Goal: Task Accomplishment & Management: Manage account settings

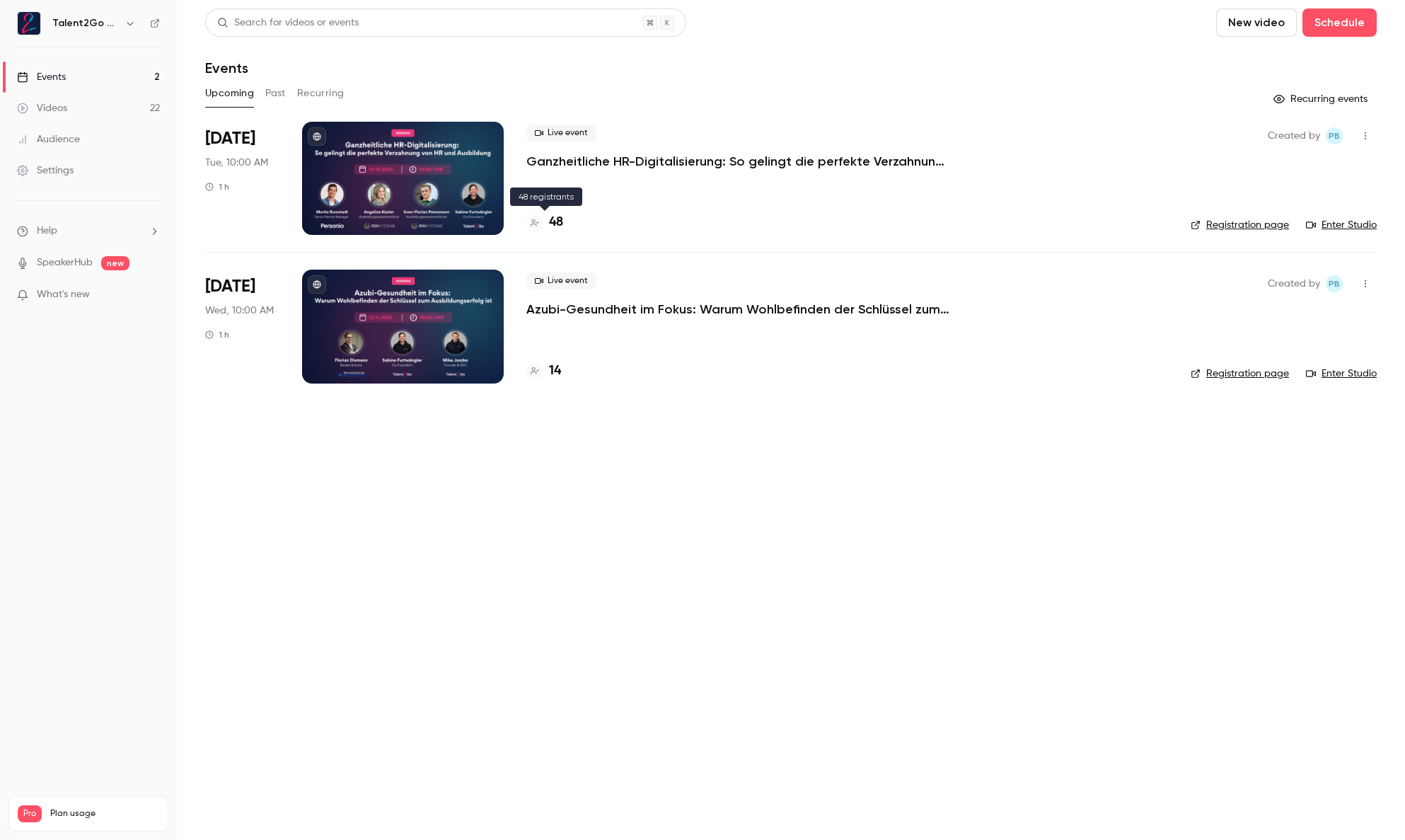
drag, startPoint x: 560, startPoint y: 216, endPoint x: 630, endPoint y: 172, distance: 82.7
click at [560, 216] on h4 "48" at bounding box center [556, 223] width 14 height 19
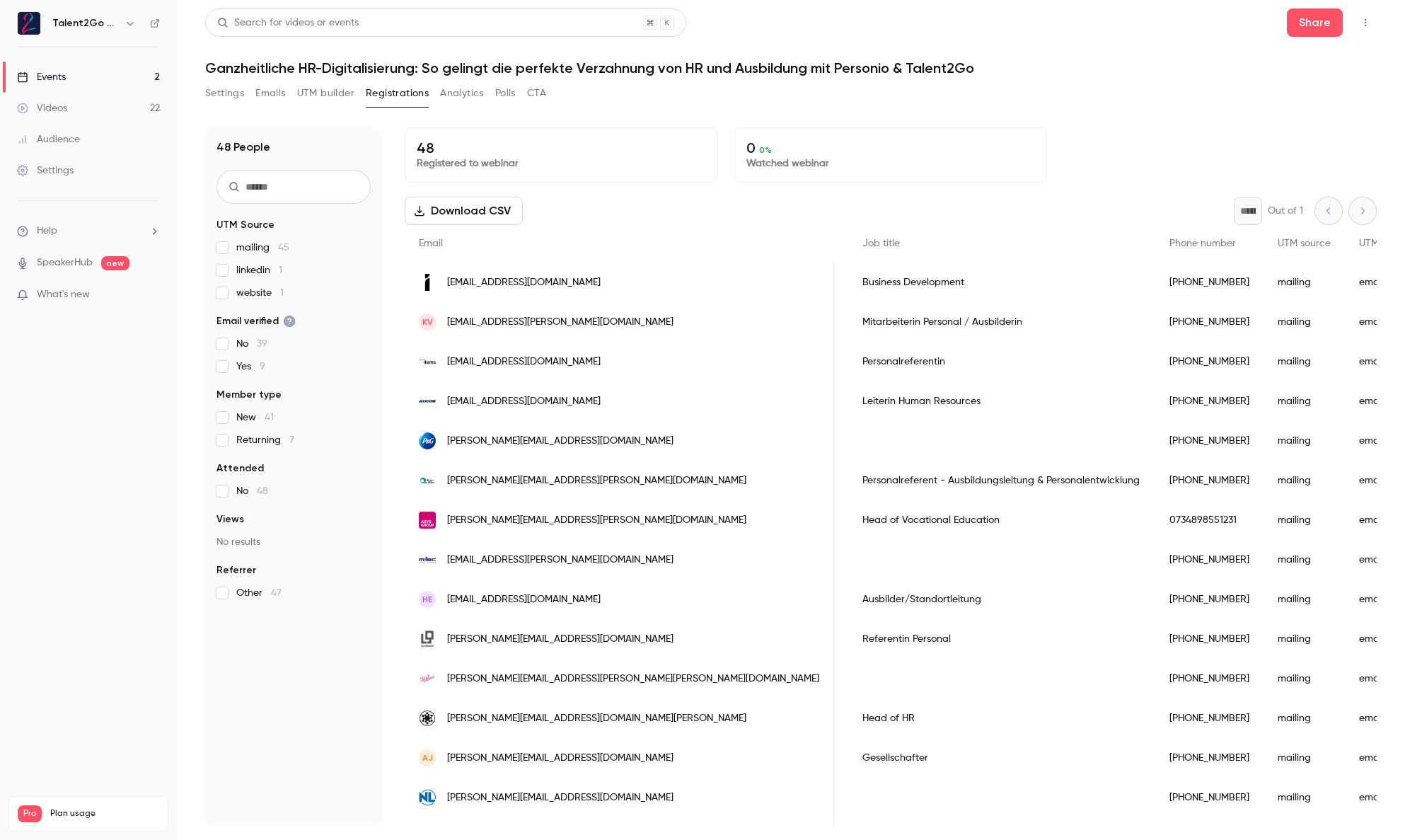
scroll to position [0, 826]
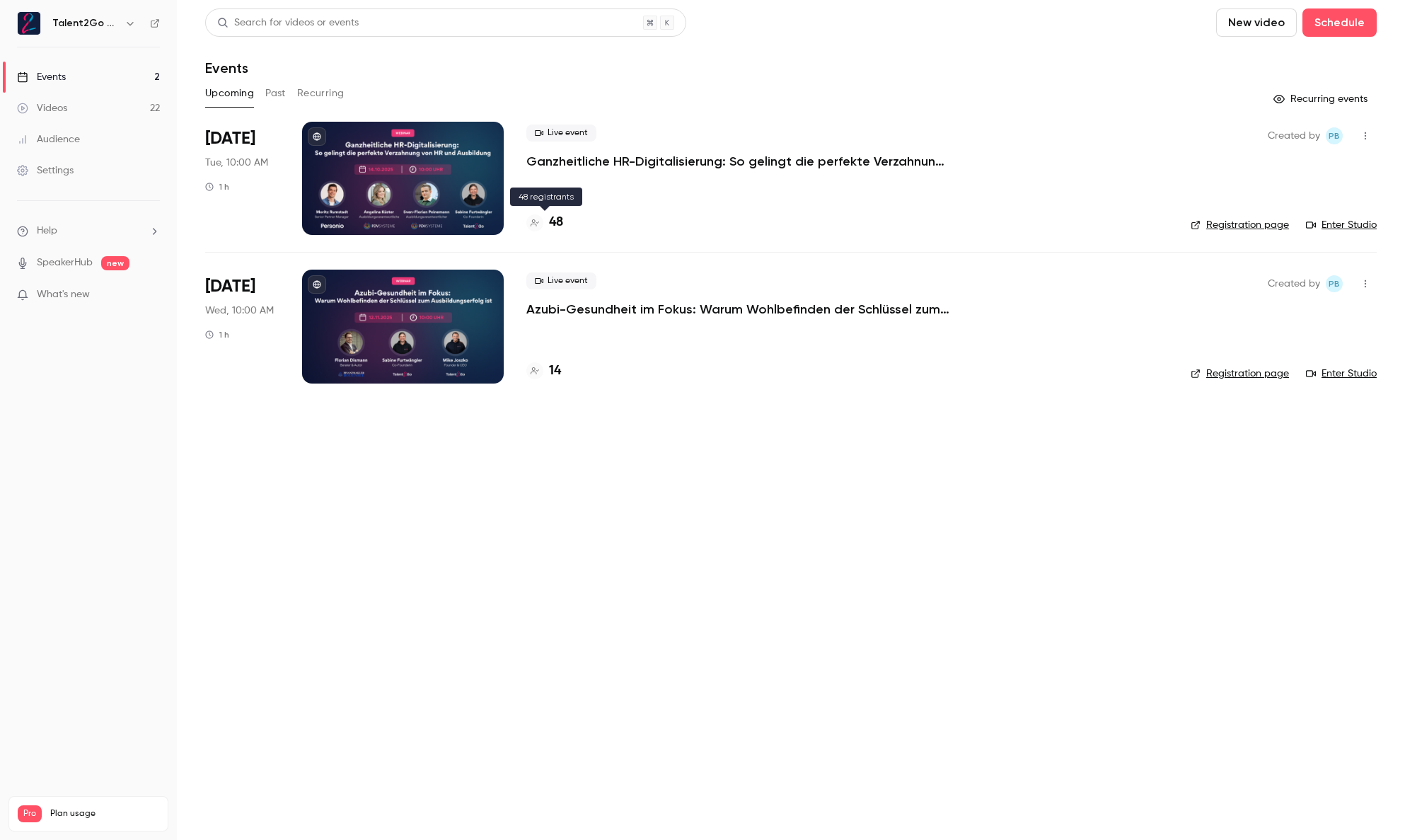
click at [562, 217] on h4 "48" at bounding box center [556, 223] width 14 height 19
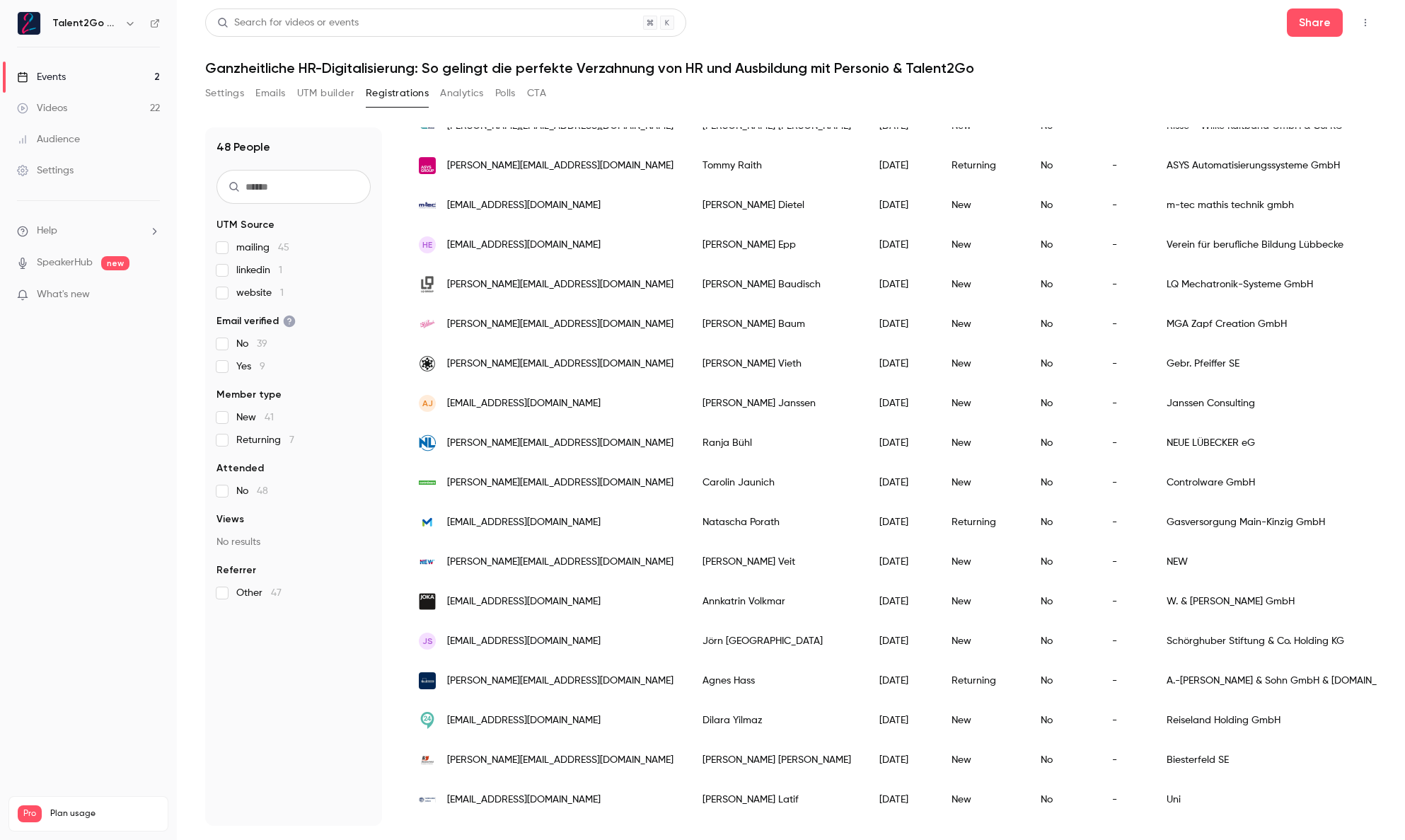
click at [231, 269] on label "linkedin 1" at bounding box center [293, 270] width 154 height 14
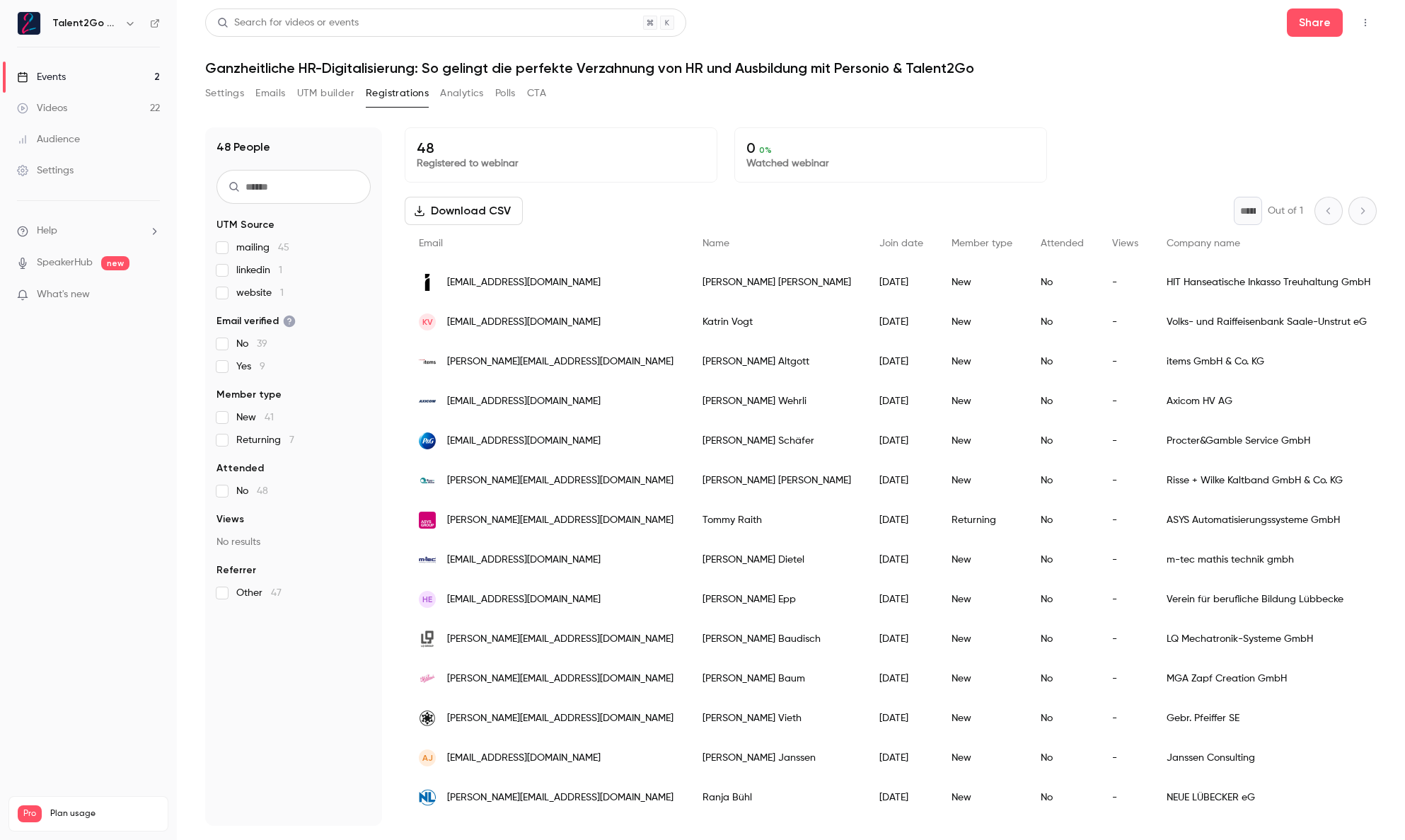
click at [118, 108] on link "Videos 22" at bounding box center [88, 107] width 177 height 31
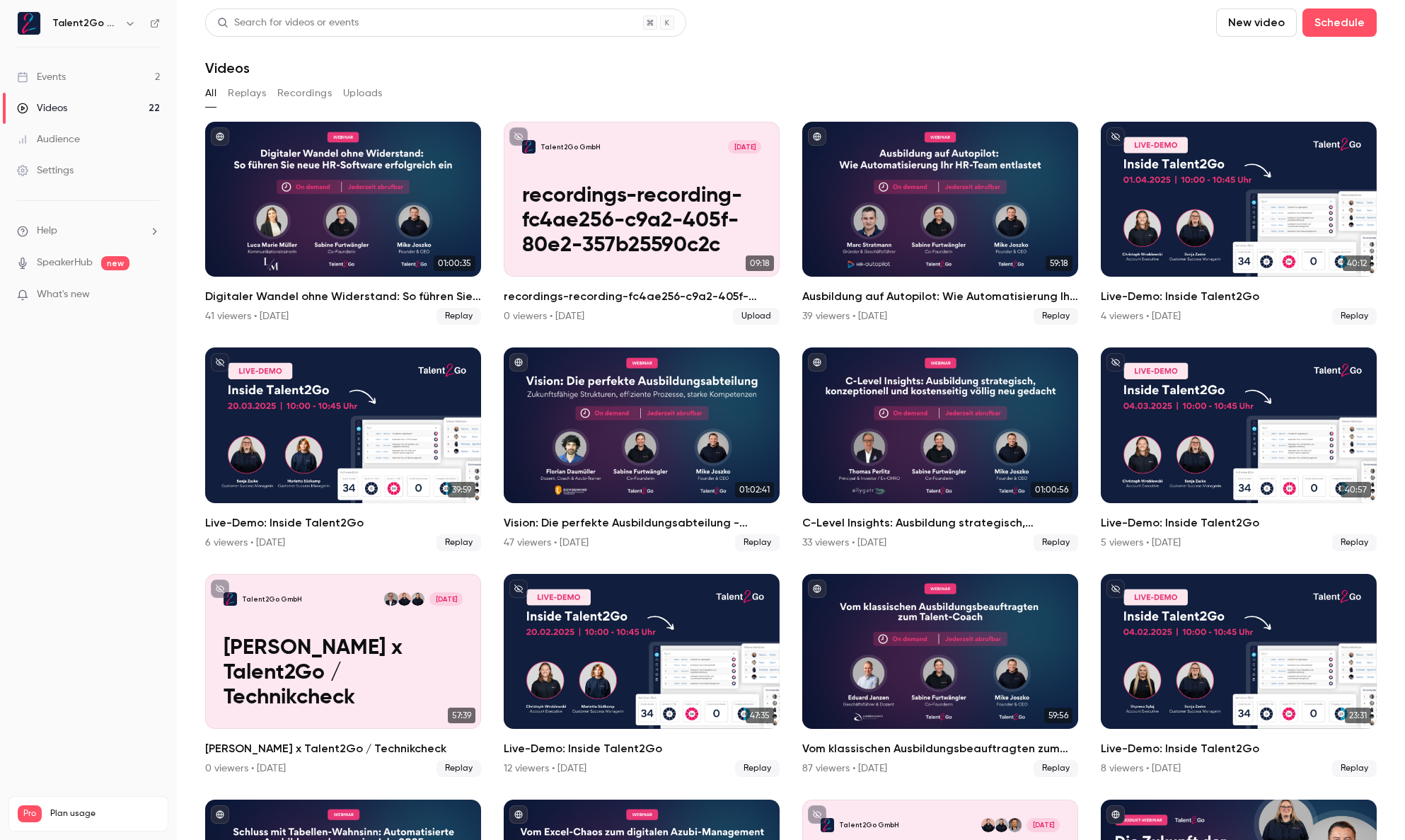
click at [302, 92] on button "Recordings" at bounding box center [304, 93] width 55 height 23
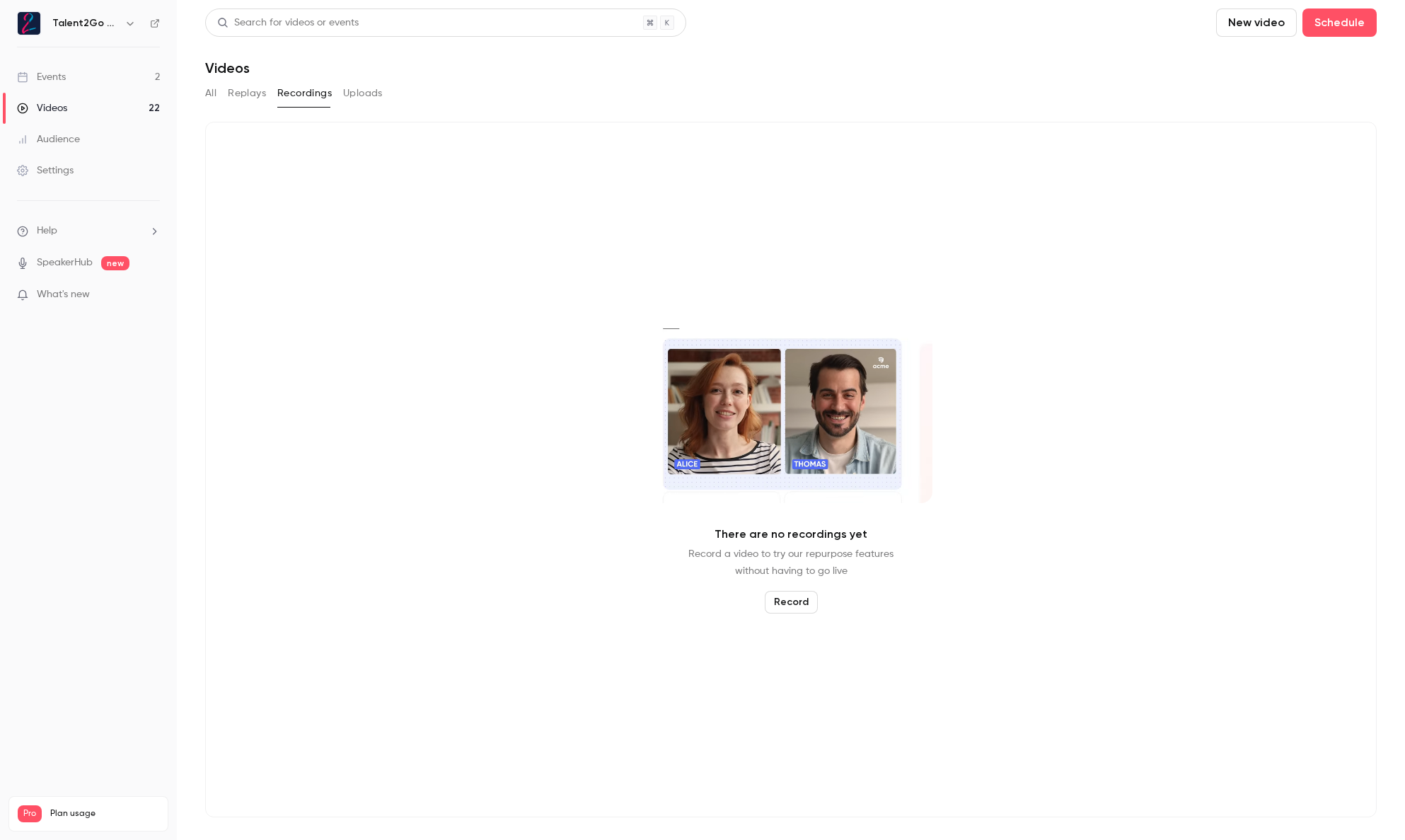
click at [237, 92] on button "Replays" at bounding box center [246, 93] width 38 height 23
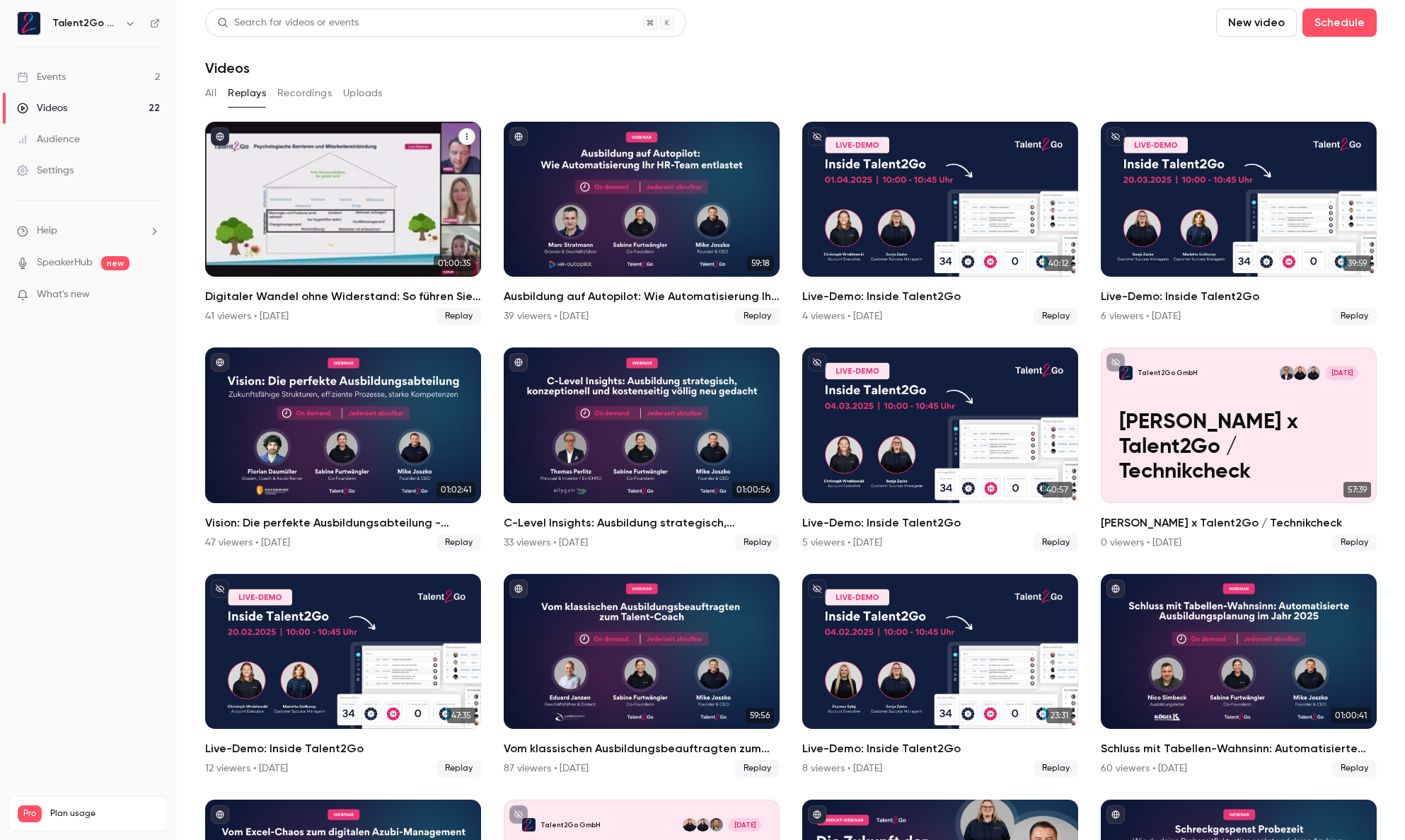
click at [390, 292] on h2 "Digitaler Wandel ohne Widerstand: So führen Sie neue HR-Software erfolgreich ein" at bounding box center [343, 296] width 276 height 17
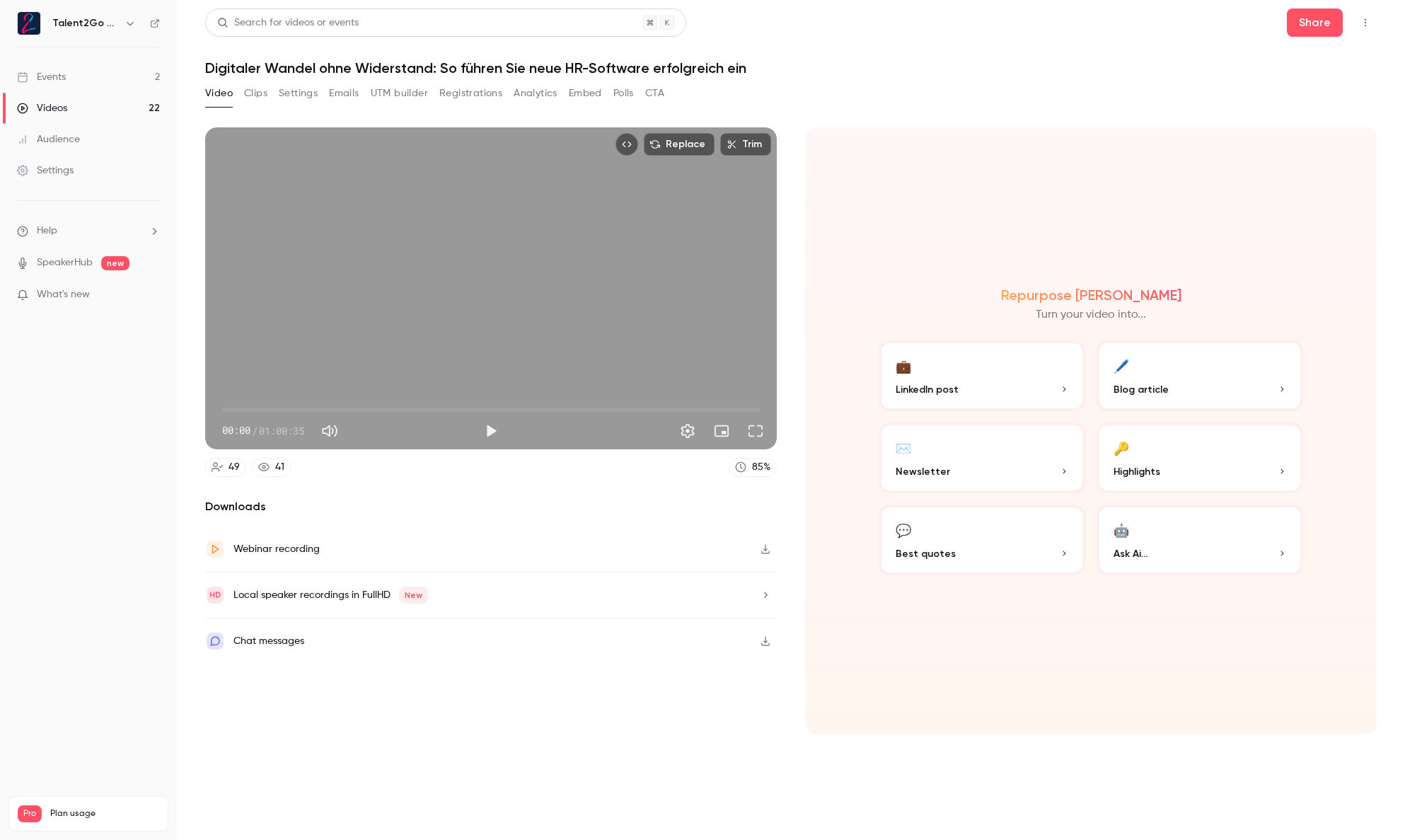
click at [945, 372] on button "💼 LinkedIn post" at bounding box center [982, 376] width 207 height 70
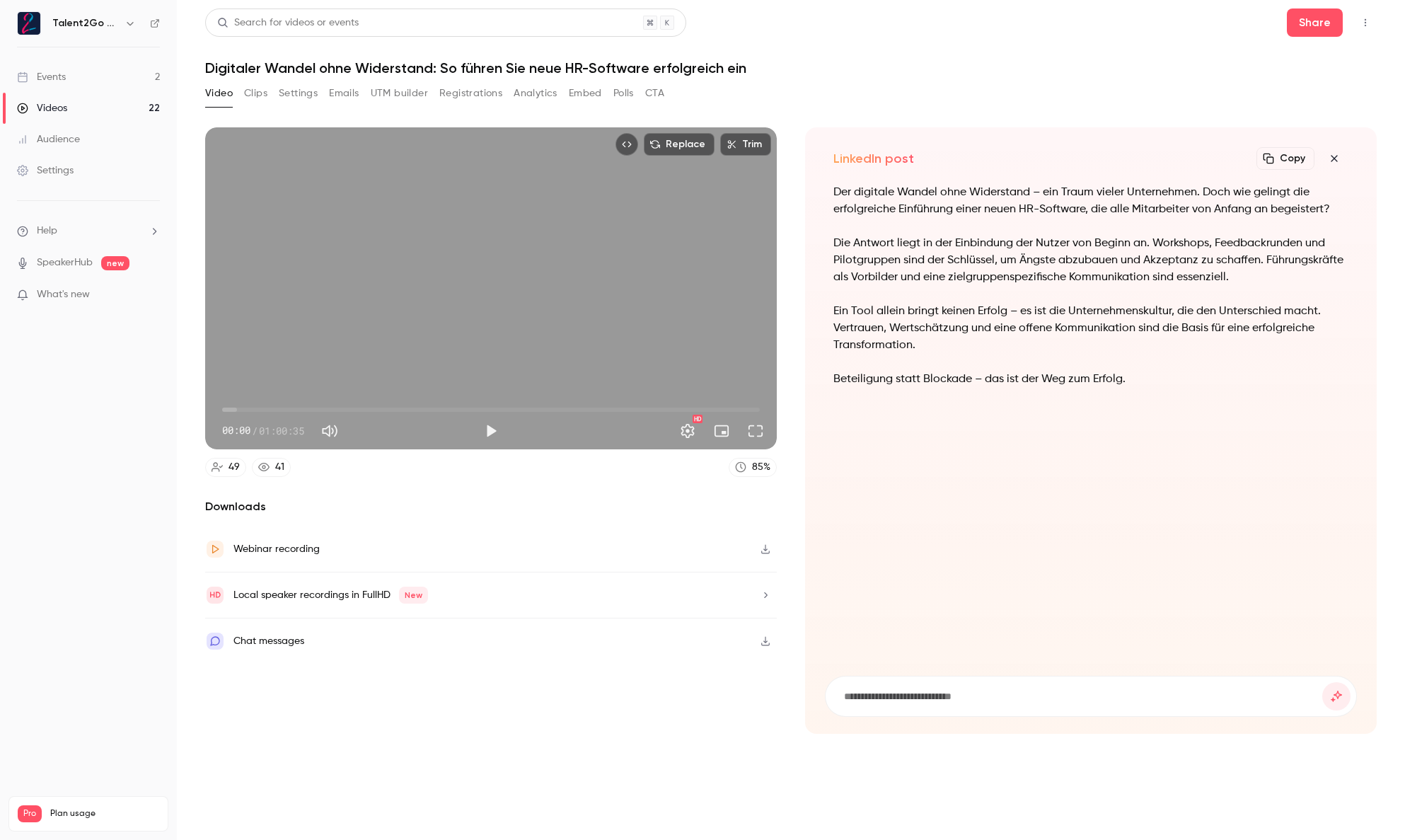
click at [1047, 377] on p "Beteiligung statt Blockade – das ist der Weg zum Erfolg." at bounding box center [1091, 378] width 516 height 17
drag, startPoint x: 259, startPoint y: 98, endPoint x: 209, endPoint y: 93, distance: 50.2
click at [209, 93] on div "Video Clips Settings Emails UTM builder Registrations Analytics Embed Polls CTA" at bounding box center [435, 93] width 459 height 23
click at [301, 601] on div "Local speaker recordings in FullHD New" at bounding box center [330, 595] width 194 height 17
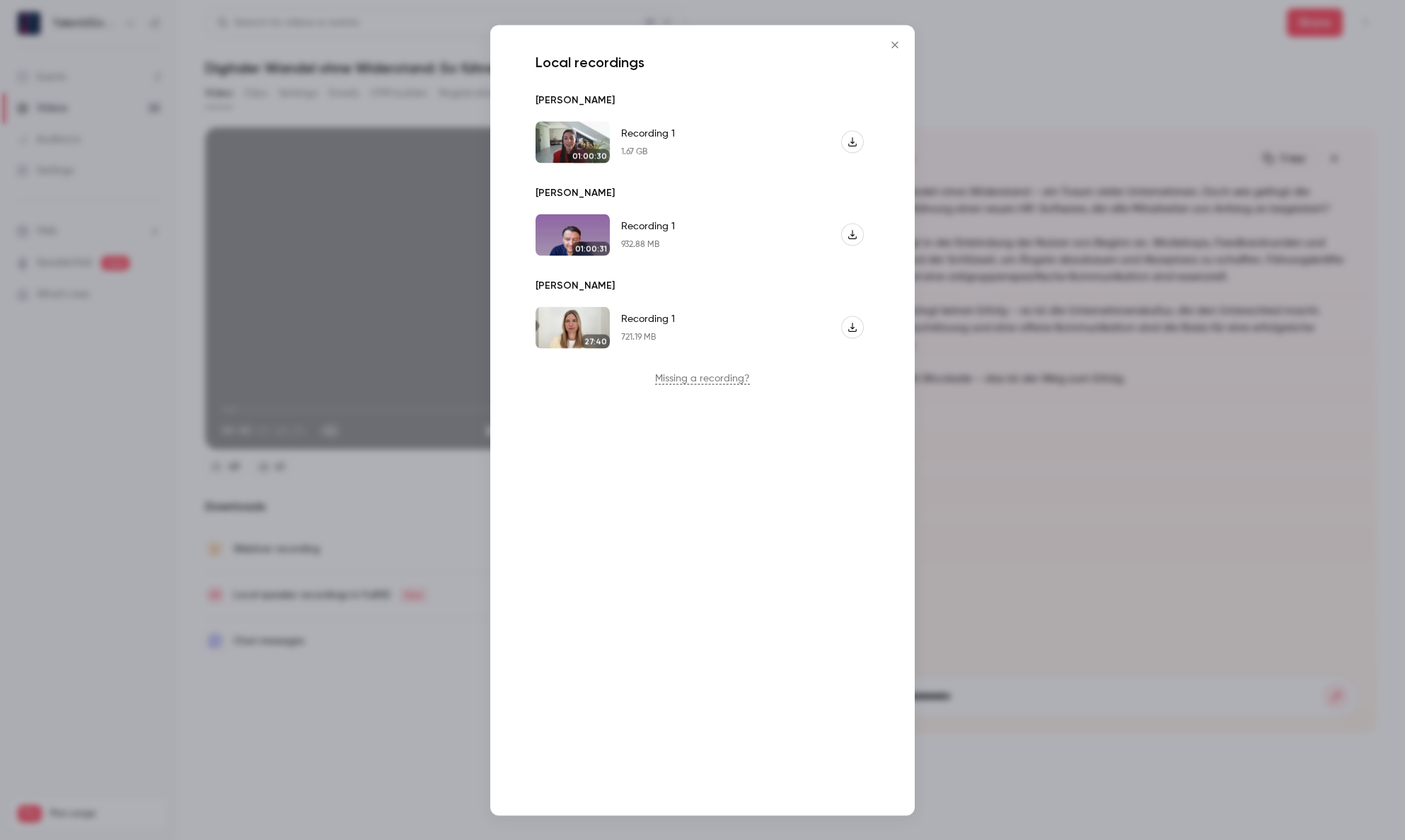
click at [900, 48] on icon "Close" at bounding box center [895, 44] width 17 height 11
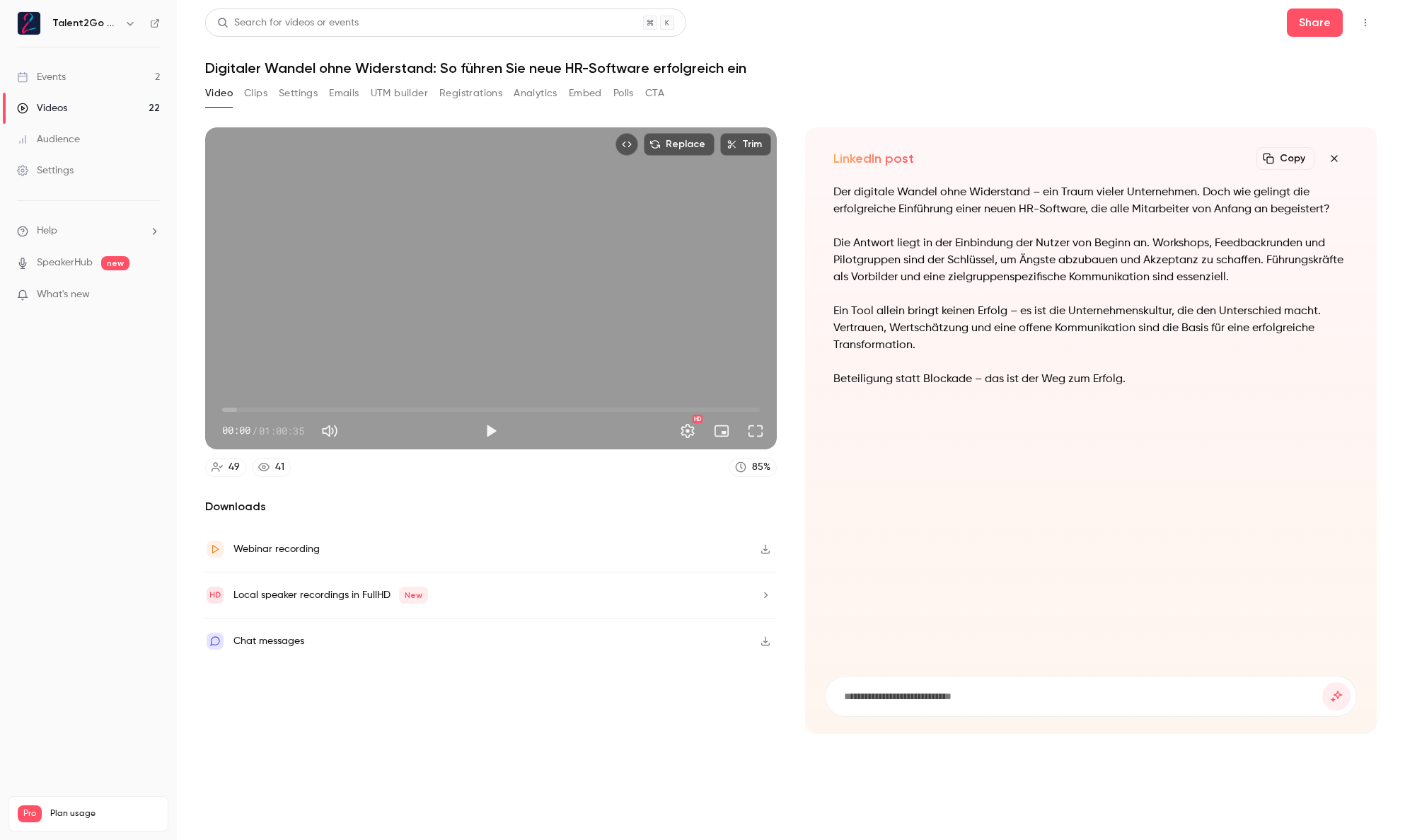
click at [252, 92] on button "Clips" at bounding box center [255, 93] width 24 height 23
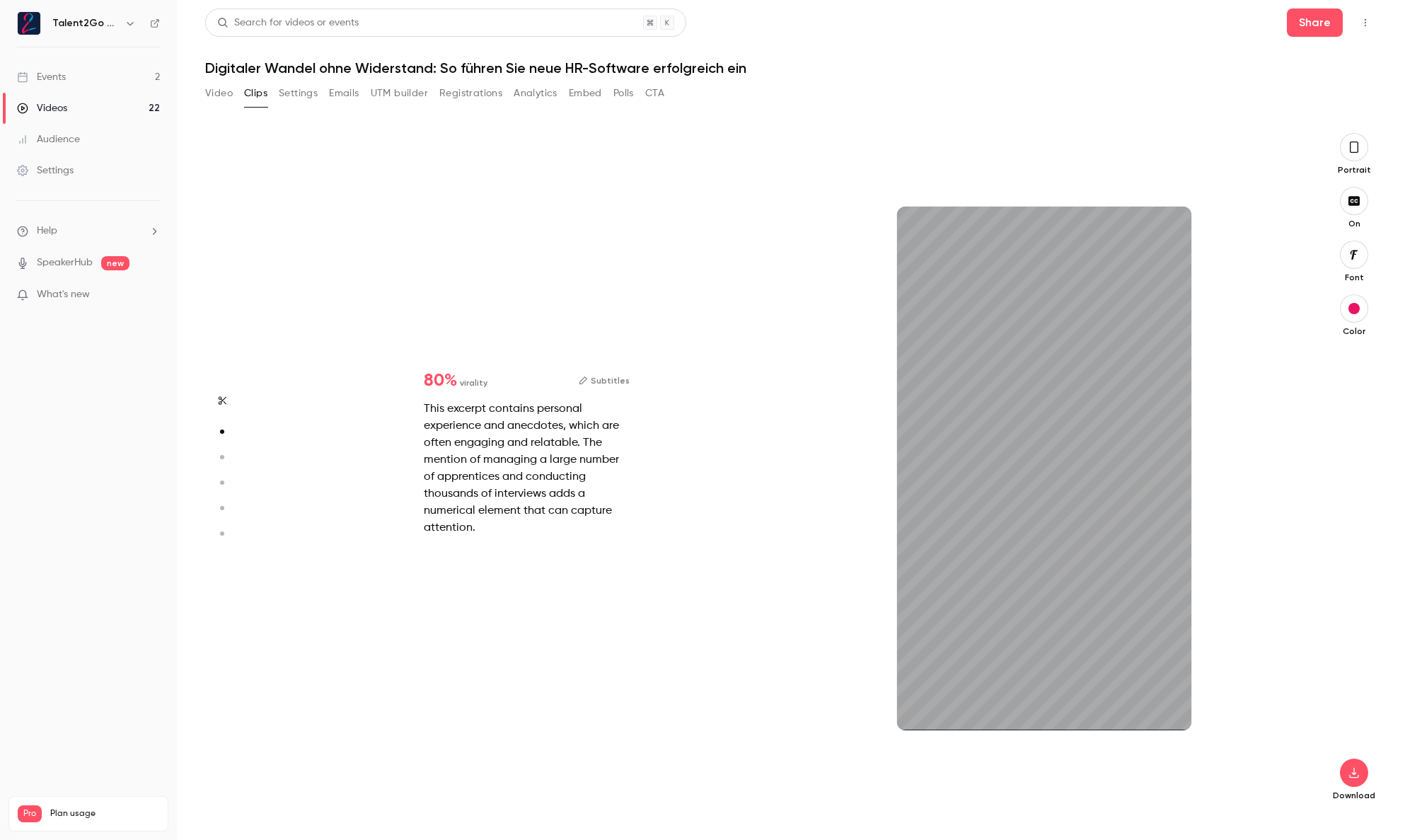
scroll to position [682, 0]
click at [1350, 150] on icon "button" at bounding box center [1355, 147] width 9 height 11
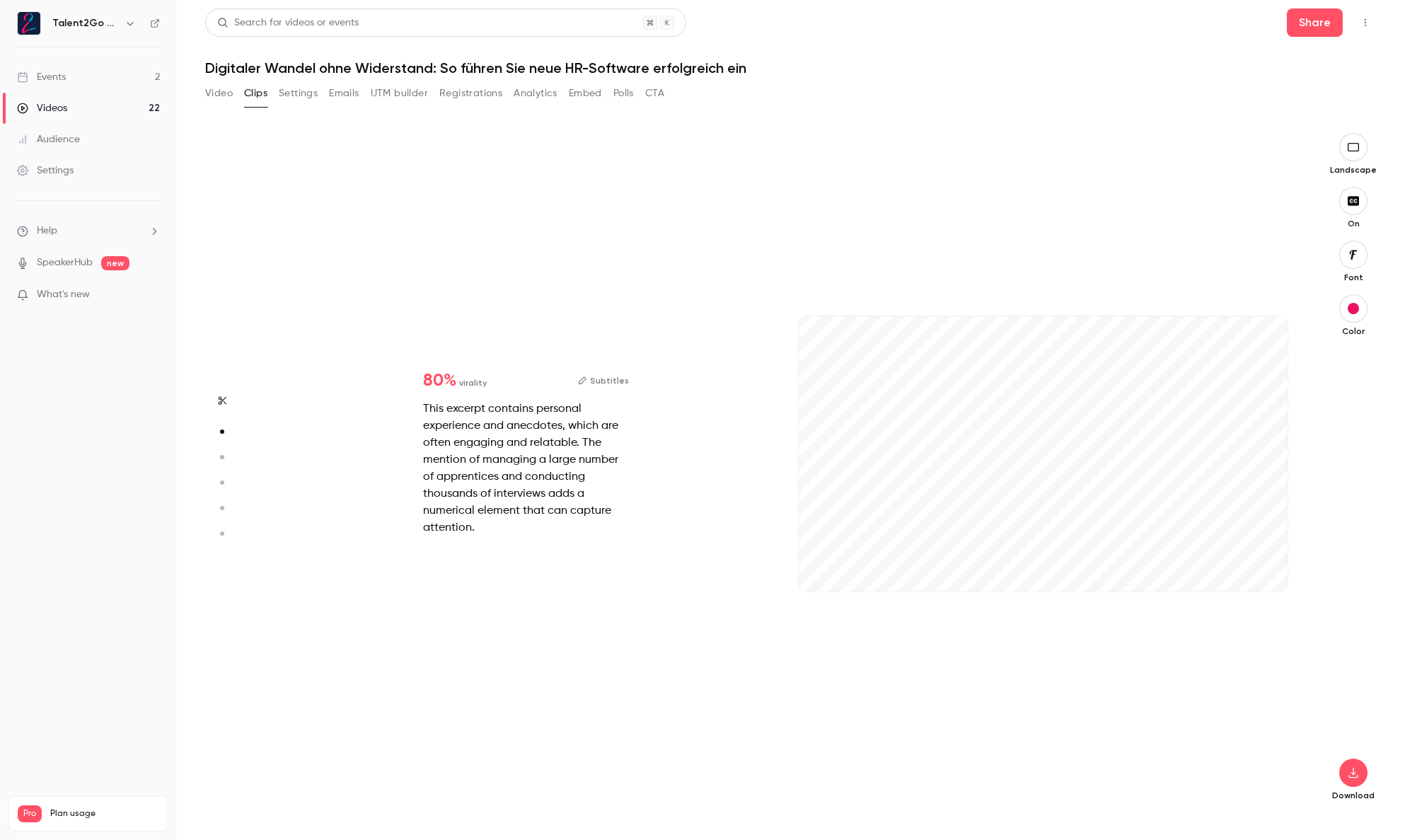
click at [1361, 150] on icon "button" at bounding box center [1354, 147] width 16 height 11
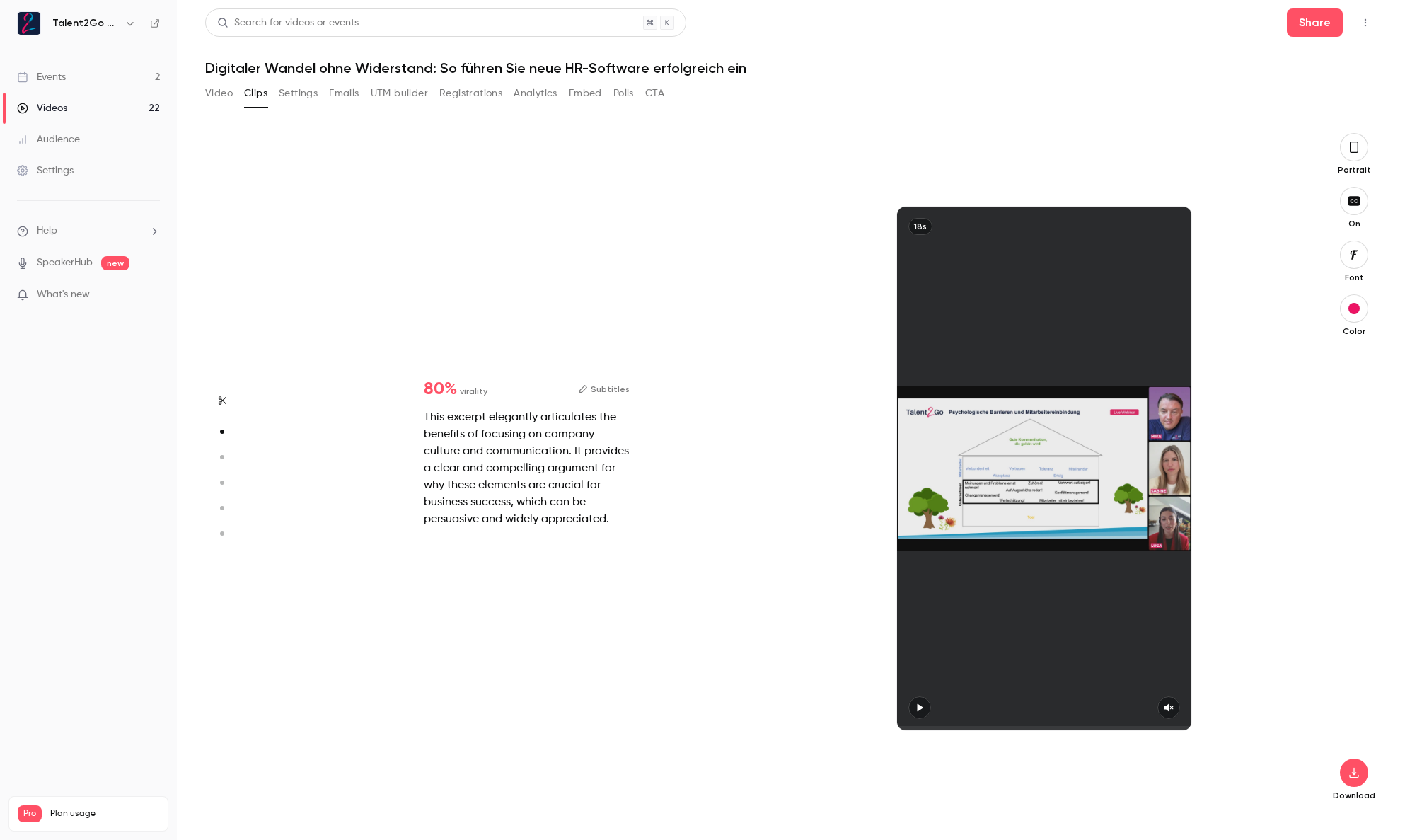
type input "*"
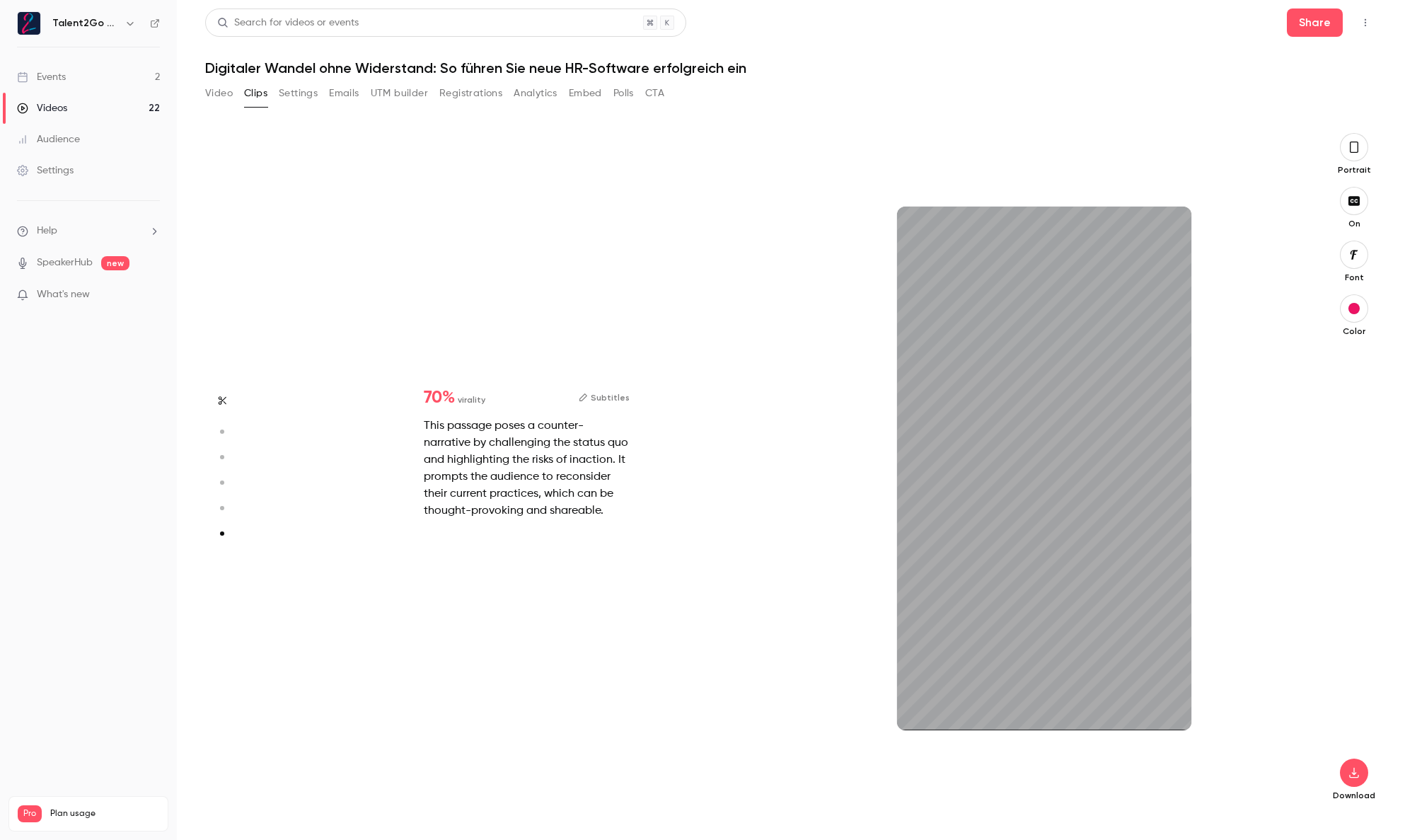
type input "*"
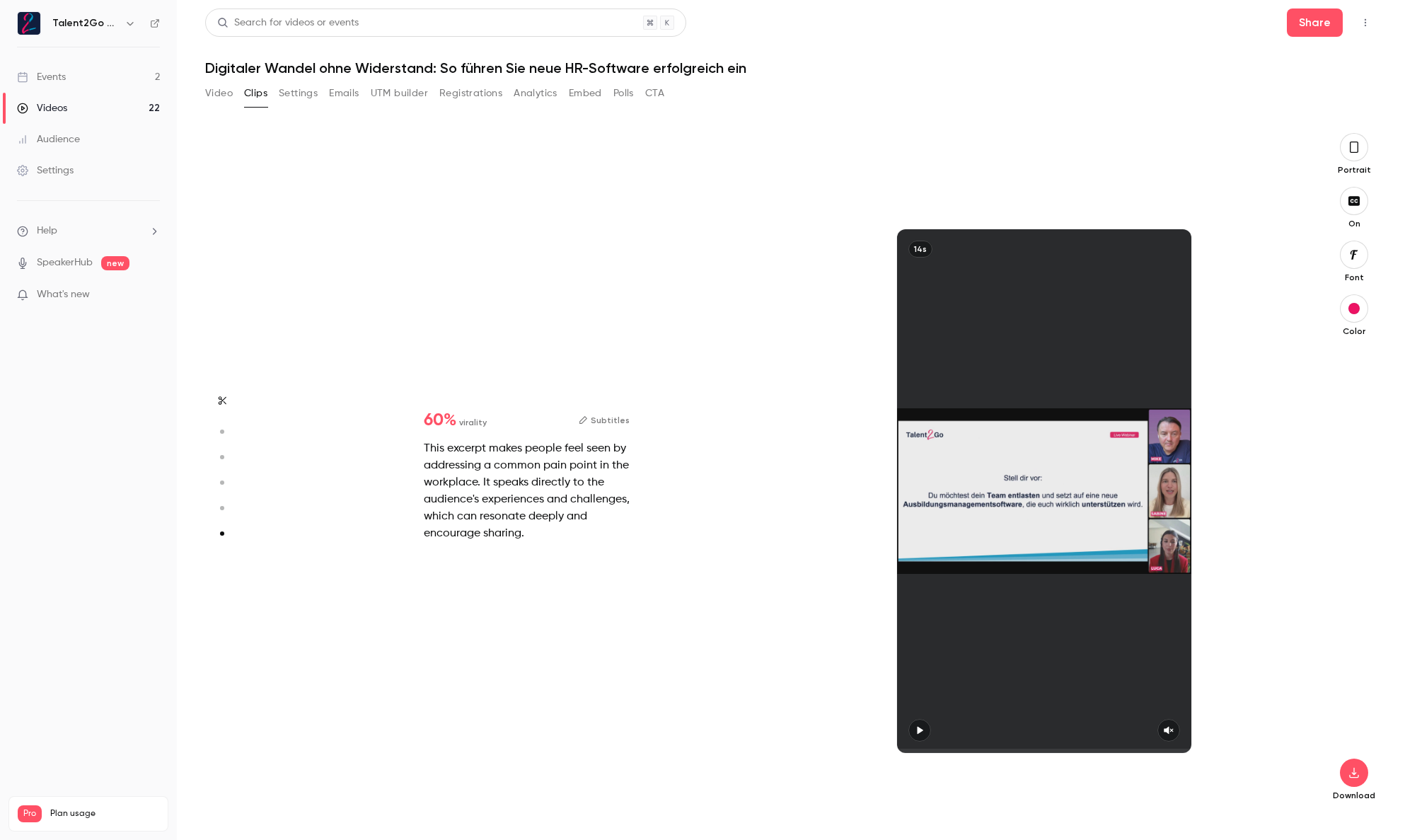
scroll to position [3384, 0]
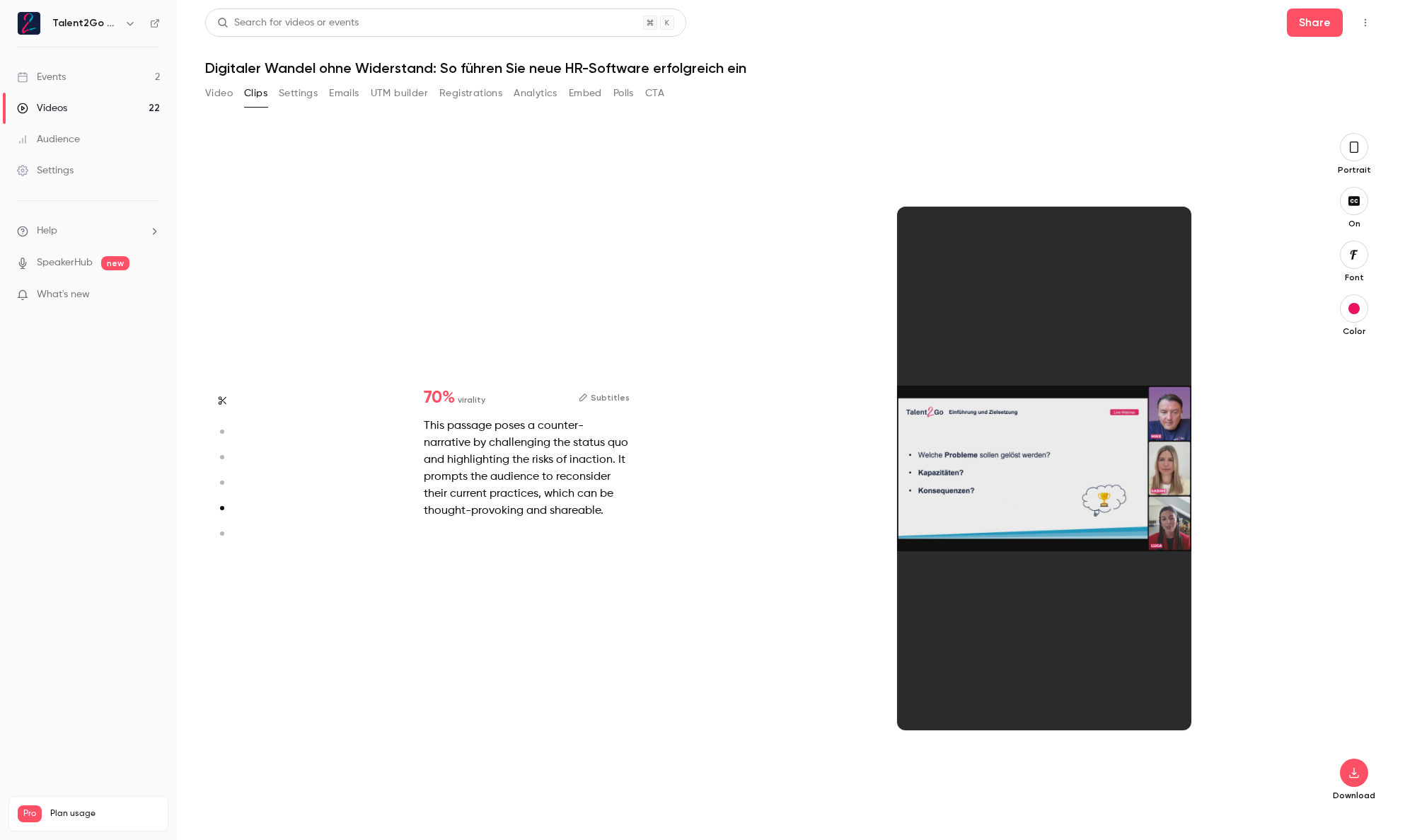
type input "*"
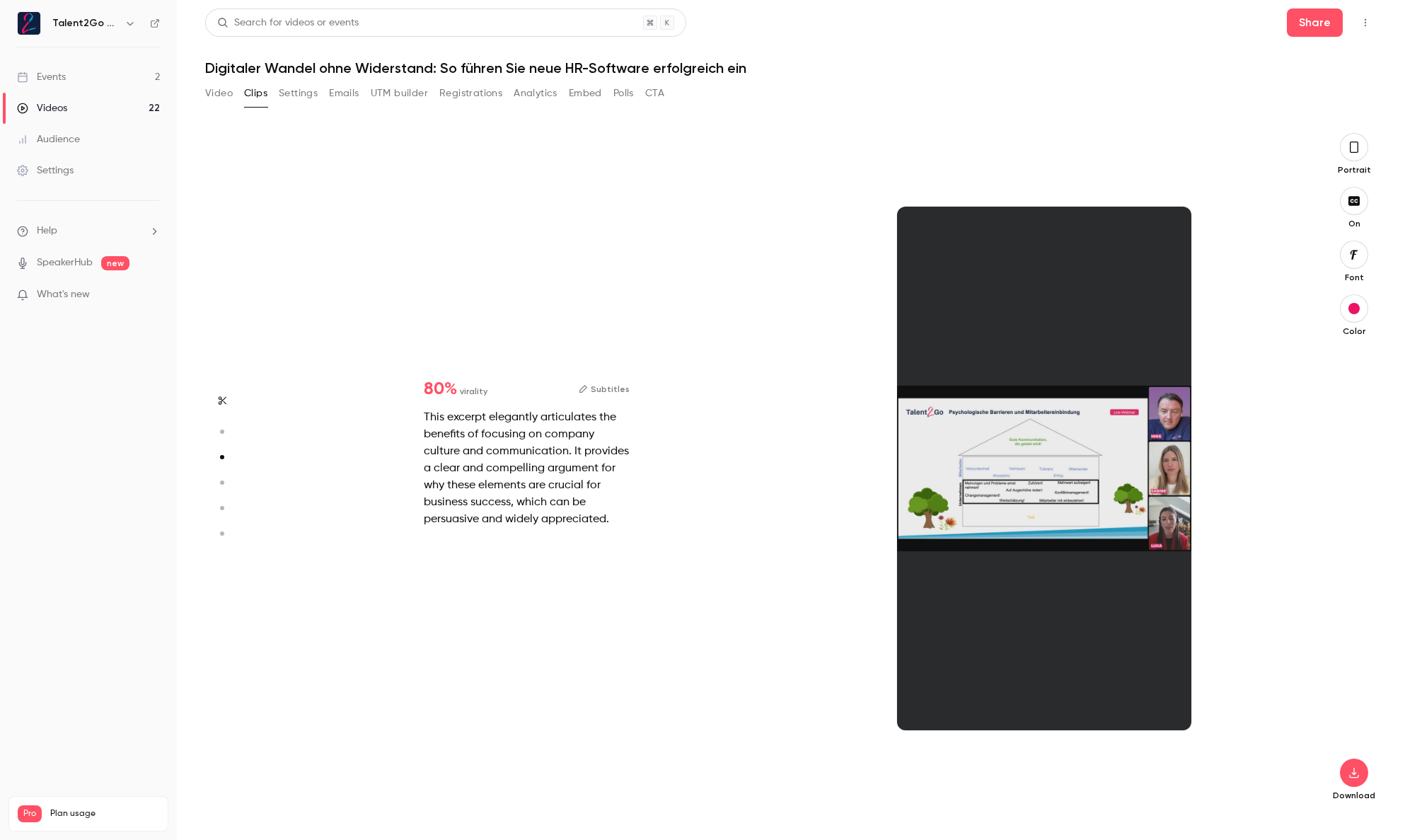
type input "*"
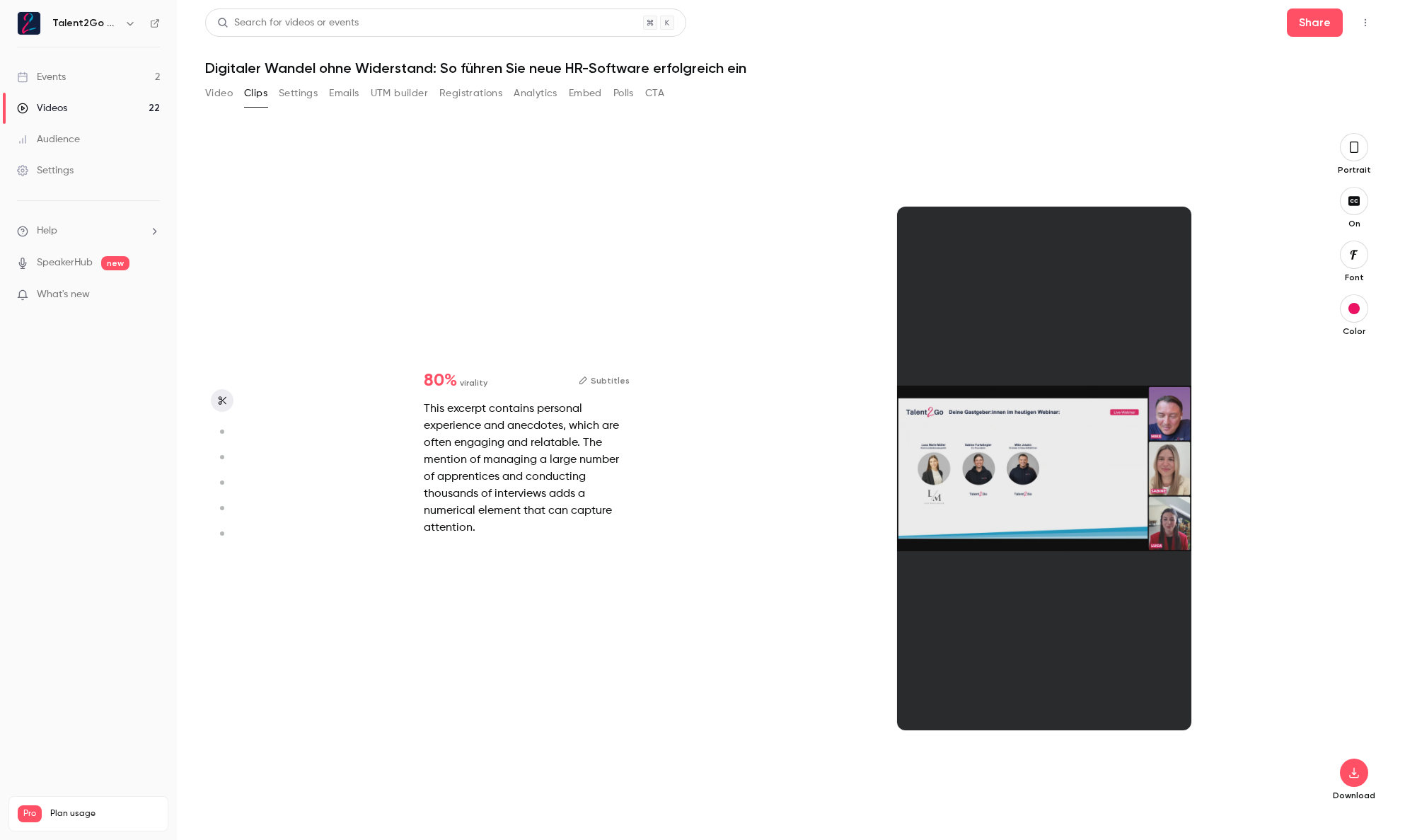
scroll to position [0, 0]
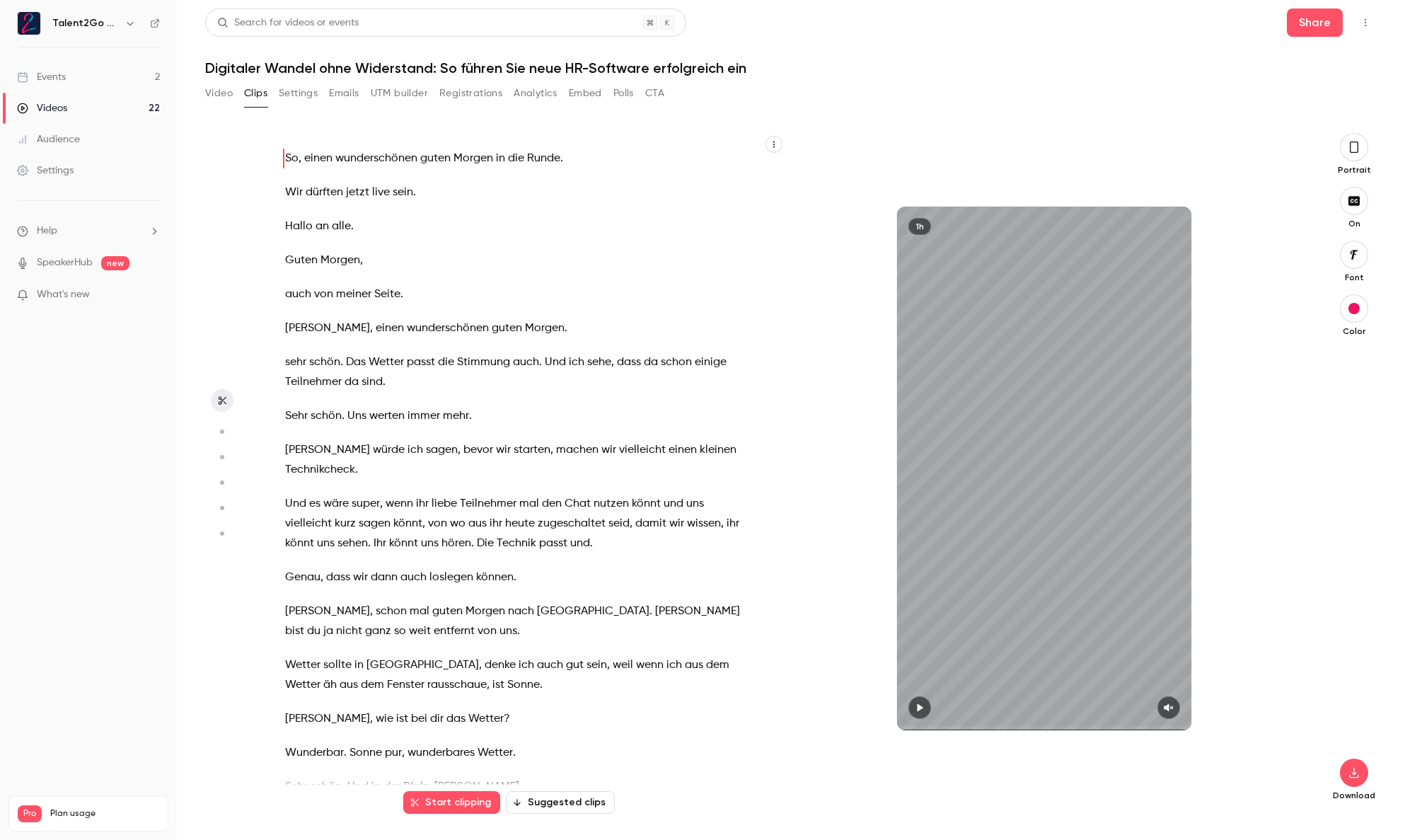
click at [307, 96] on button "Settings" at bounding box center [298, 93] width 39 height 23
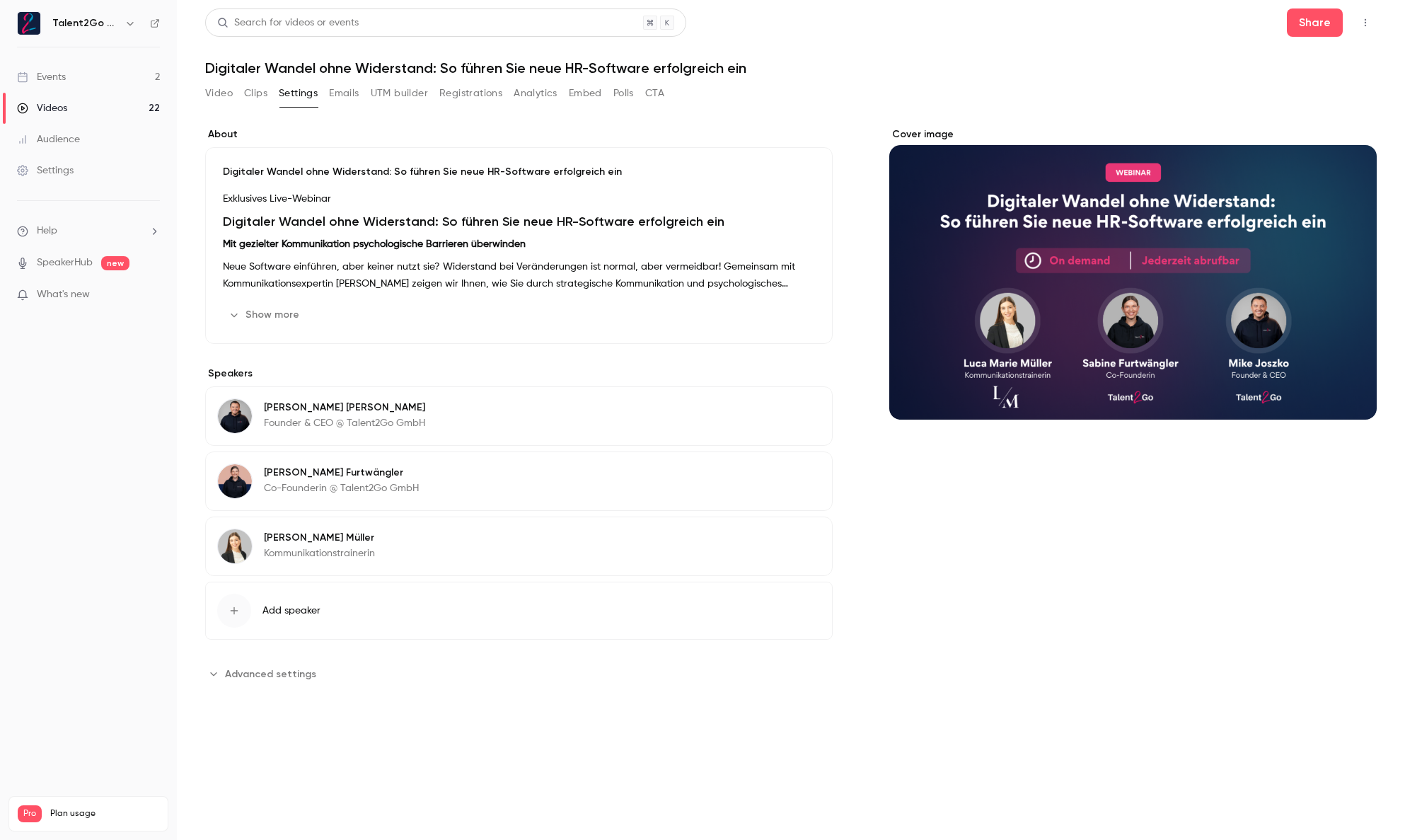
click at [347, 96] on button "Emails" at bounding box center [344, 93] width 30 height 23
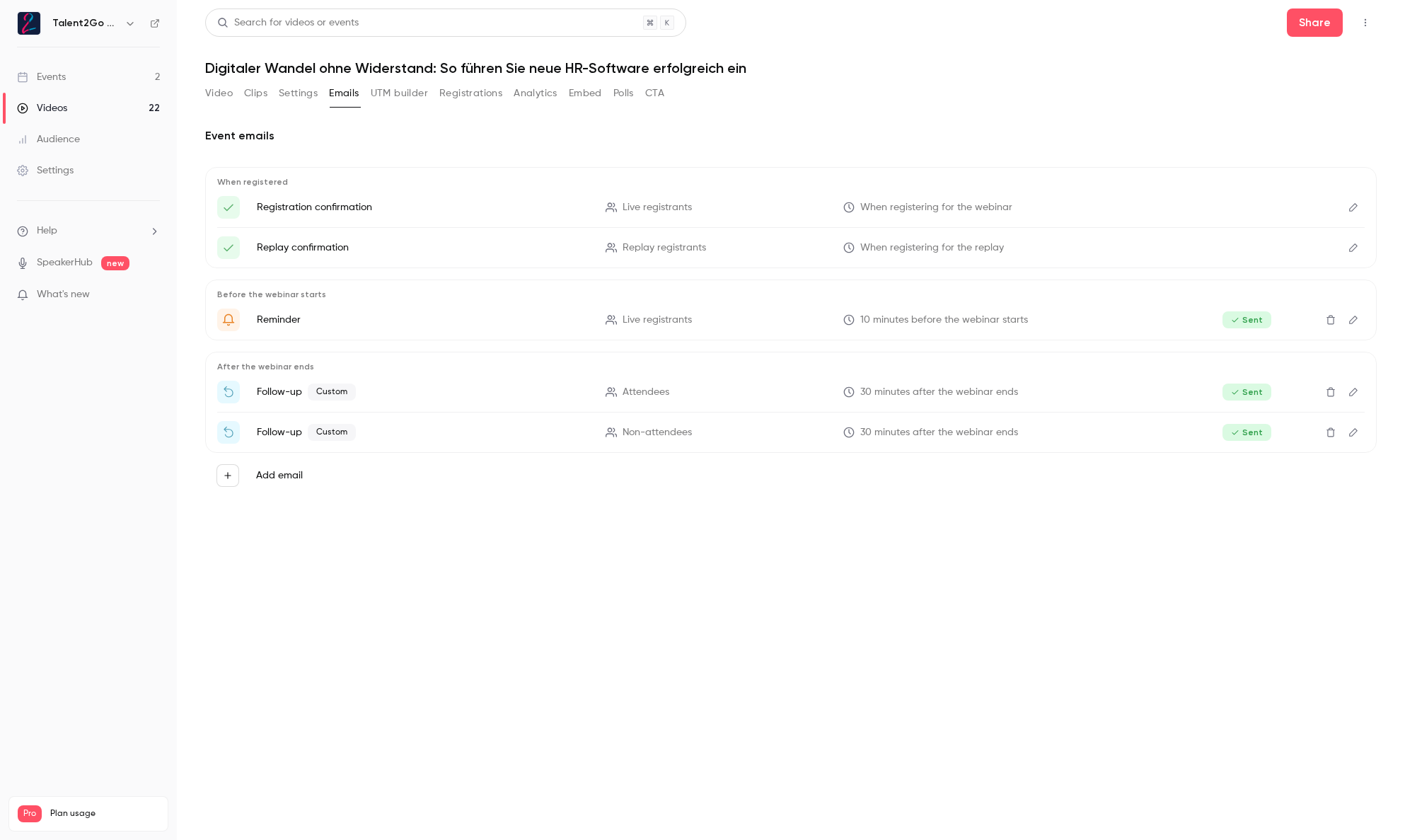
click at [472, 93] on button "Registrations" at bounding box center [471, 93] width 63 height 23
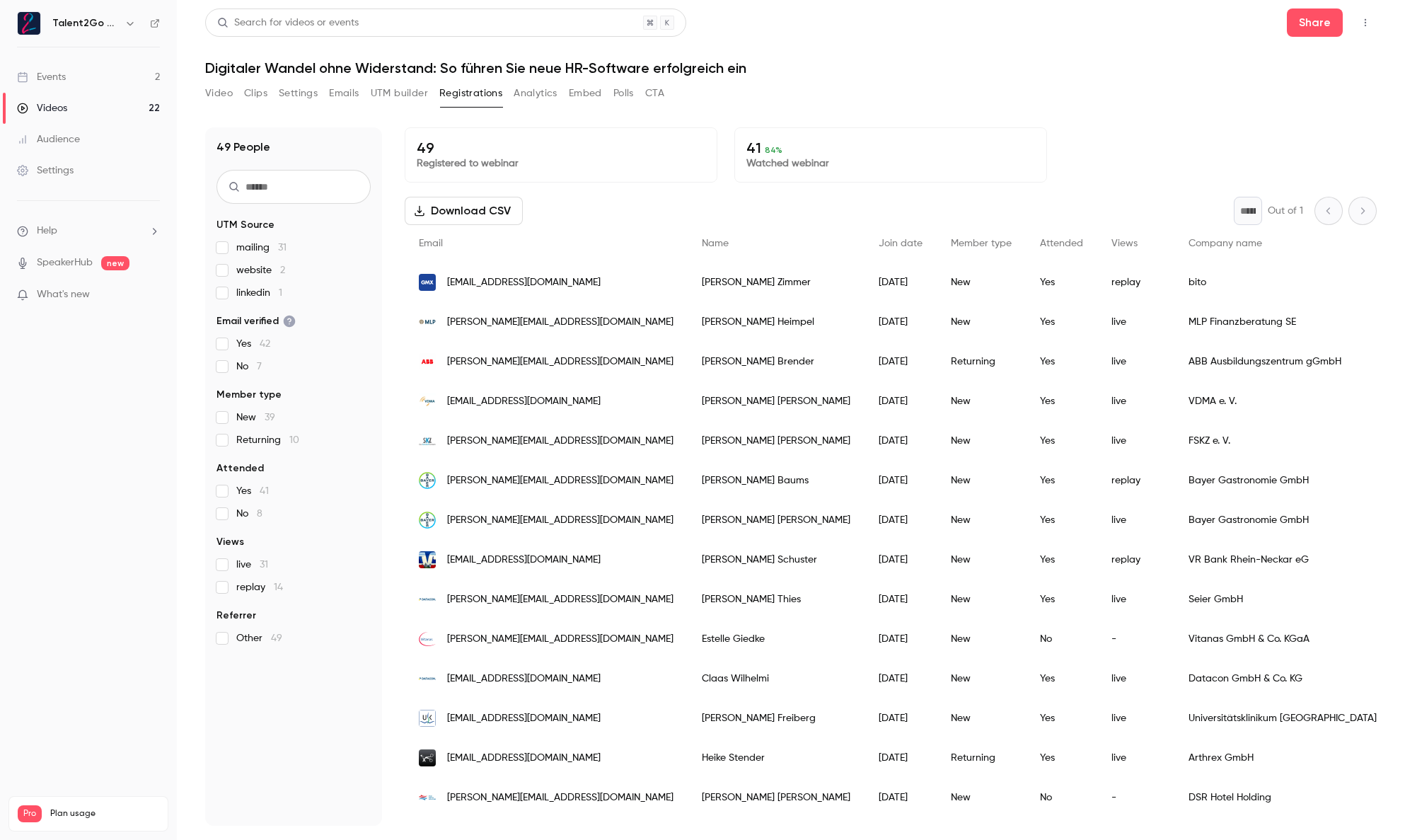
click at [530, 93] on button "Analytics" at bounding box center [536, 93] width 44 height 23
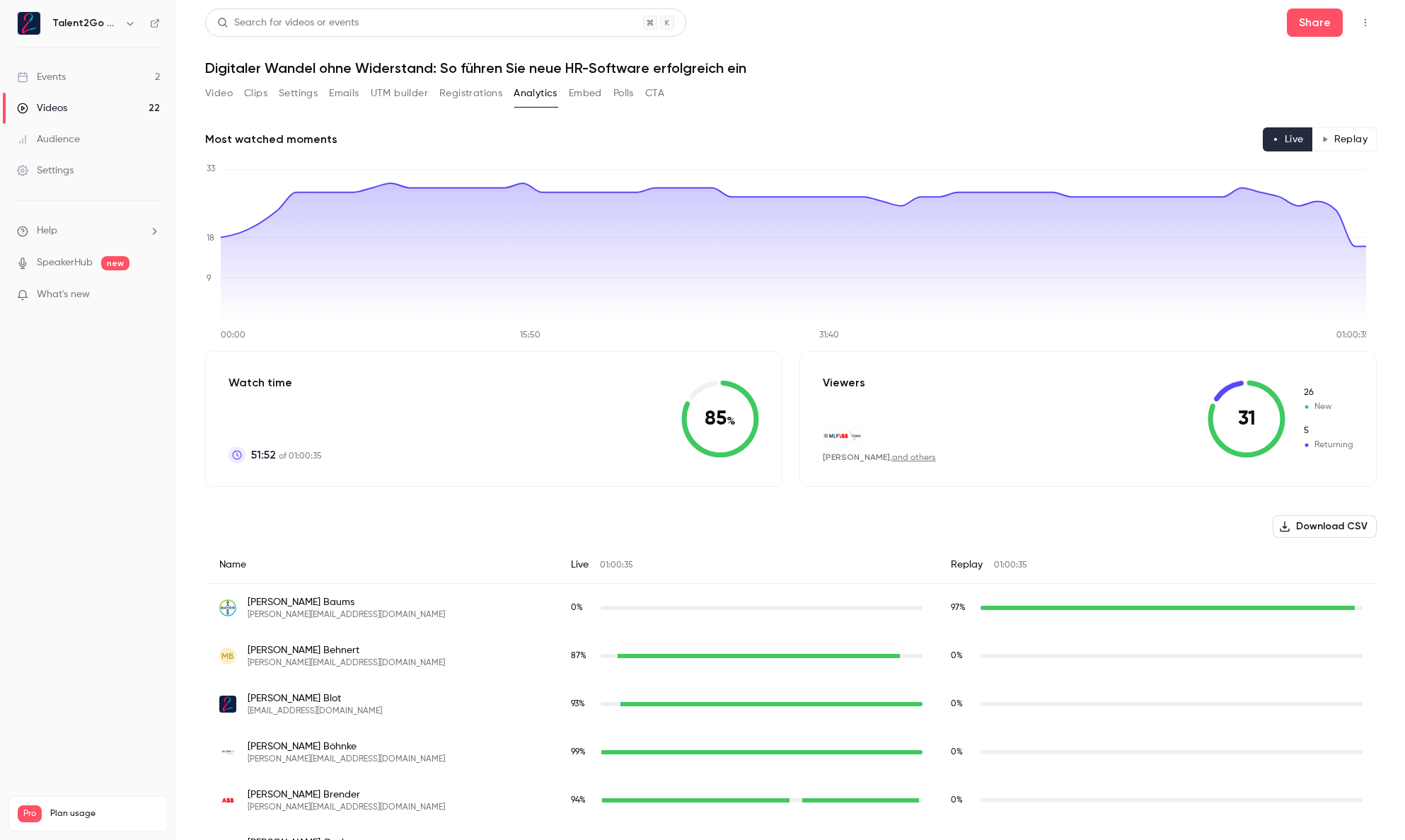
click at [584, 93] on button "Embed" at bounding box center [586, 93] width 33 height 23
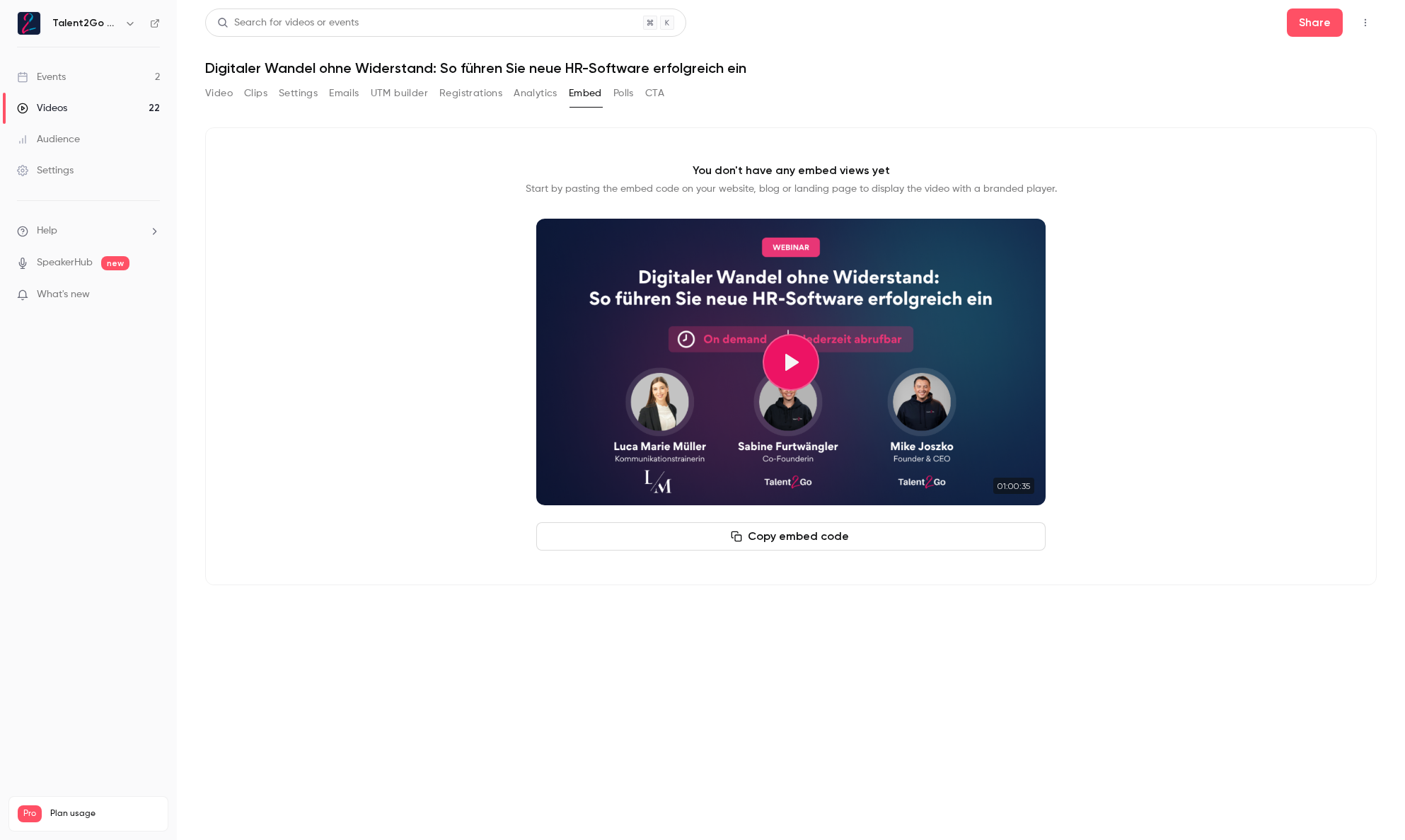
drag, startPoint x: 627, startPoint y: 94, endPoint x: 622, endPoint y: 109, distance: 15.8
click at [622, 109] on div "Video Clips Settings Emails UTM builder Registrations Analytics Embed Polls CTA" at bounding box center [435, 96] width 459 height 28
click at [783, 366] on button "Play video" at bounding box center [791, 362] width 56 height 56
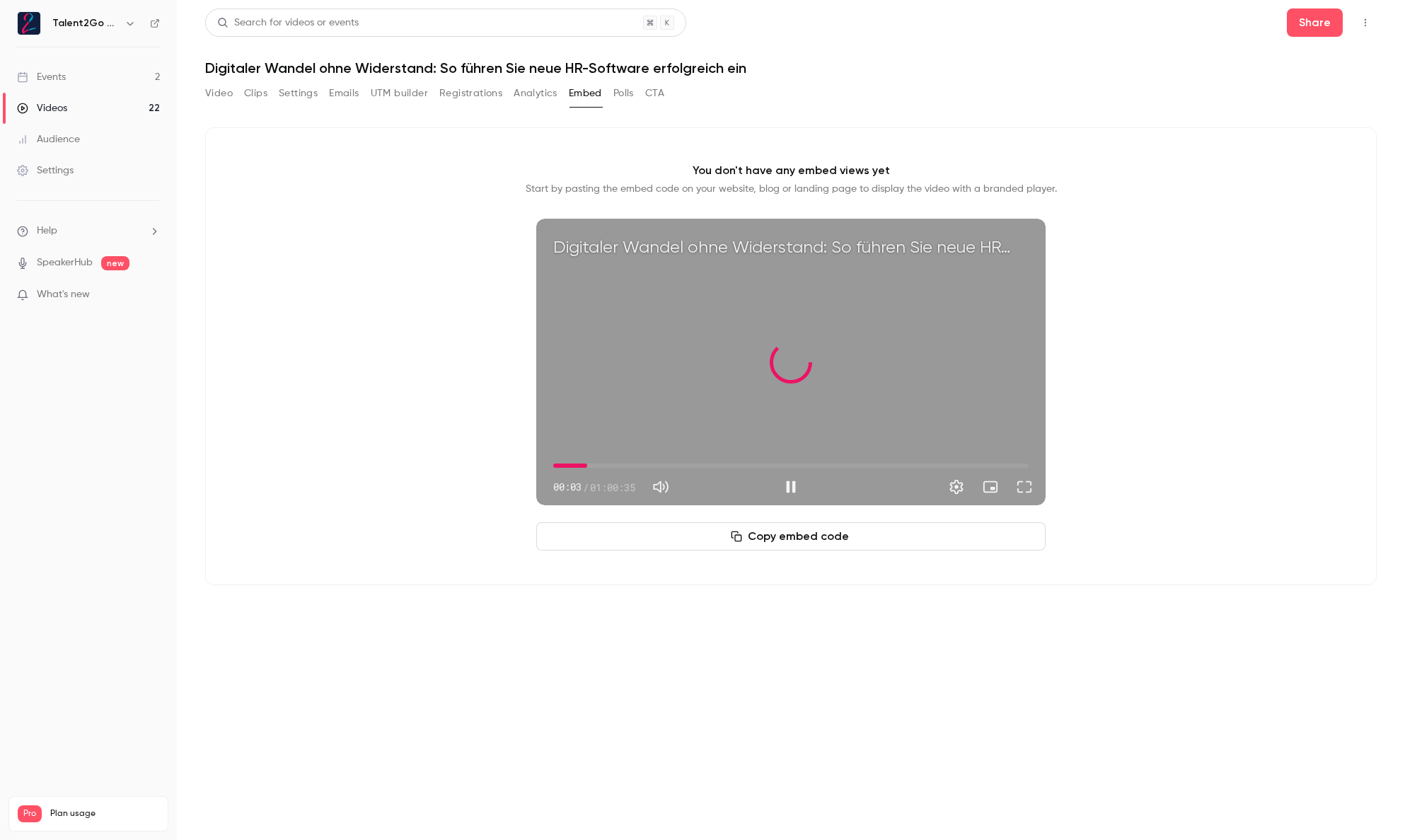
click at [588, 464] on span "04:19" at bounding box center [791, 465] width 475 height 23
click at [626, 463] on span "04:22" at bounding box center [791, 465] width 475 height 23
type input "*****"
click at [721, 349] on div "Digitaler Wandel ohne Widerstand: So führen Sie neue HR-Software erfolgreich ei…" at bounding box center [791, 362] width 509 height 287
click at [622, 90] on button "Polls" at bounding box center [623, 93] width 20 height 23
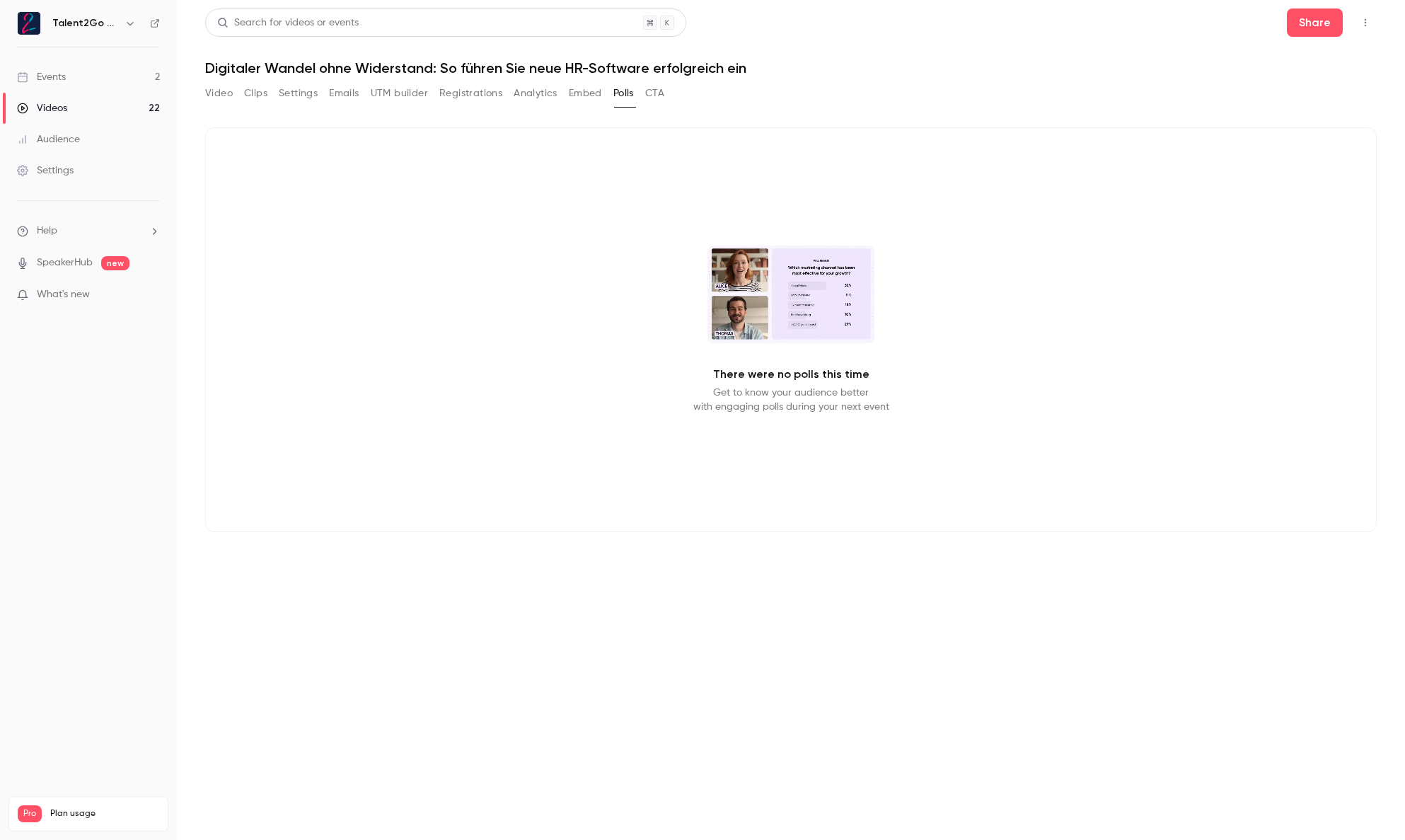
click at [658, 96] on button "CTA" at bounding box center [655, 93] width 19 height 23
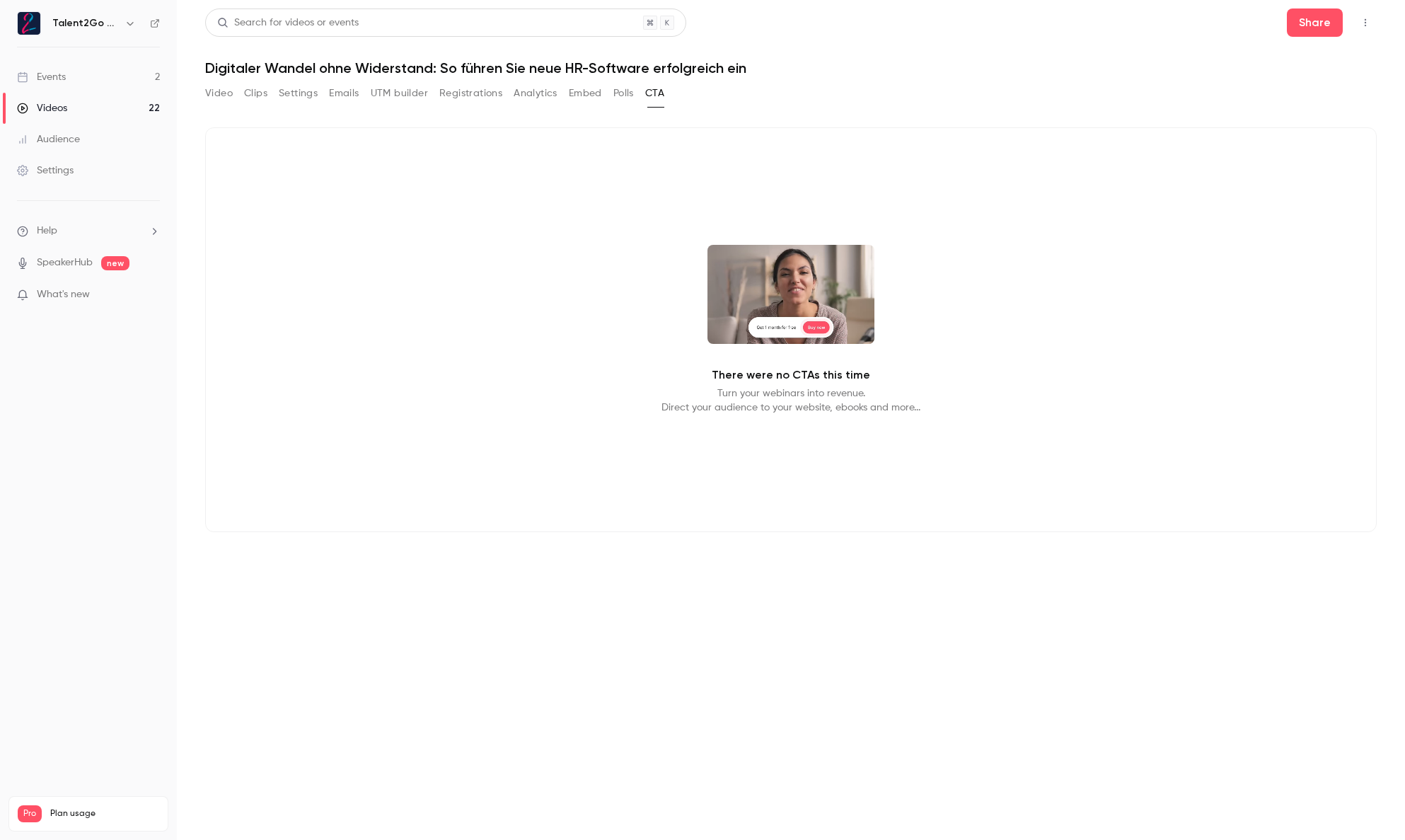
click at [217, 93] on button "Video" at bounding box center [218, 93] width 27 height 23
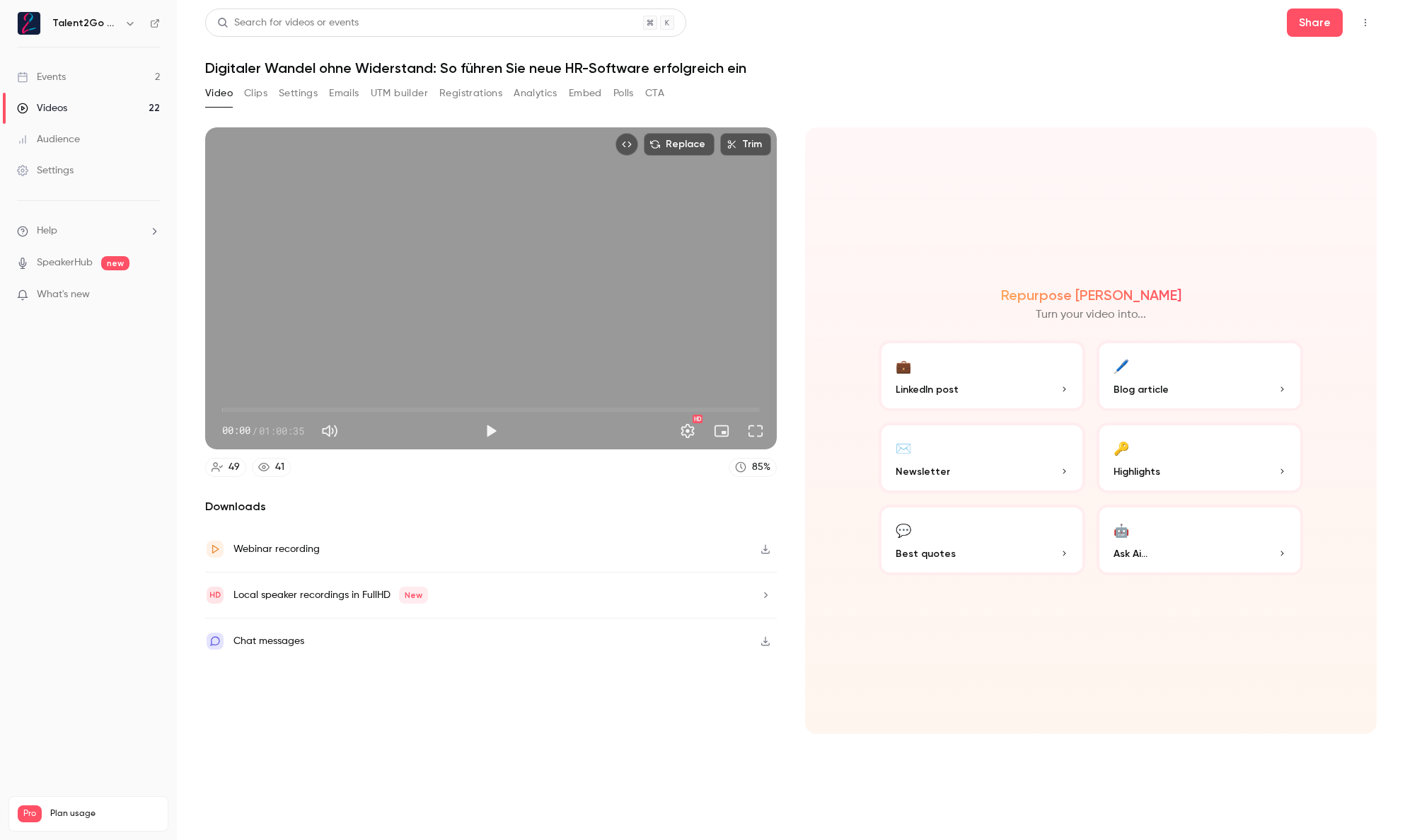
drag, startPoint x: 654, startPoint y: 91, endPoint x: 660, endPoint y: 96, distance: 7.8
click at [654, 92] on button "CTA" at bounding box center [655, 93] width 19 height 23
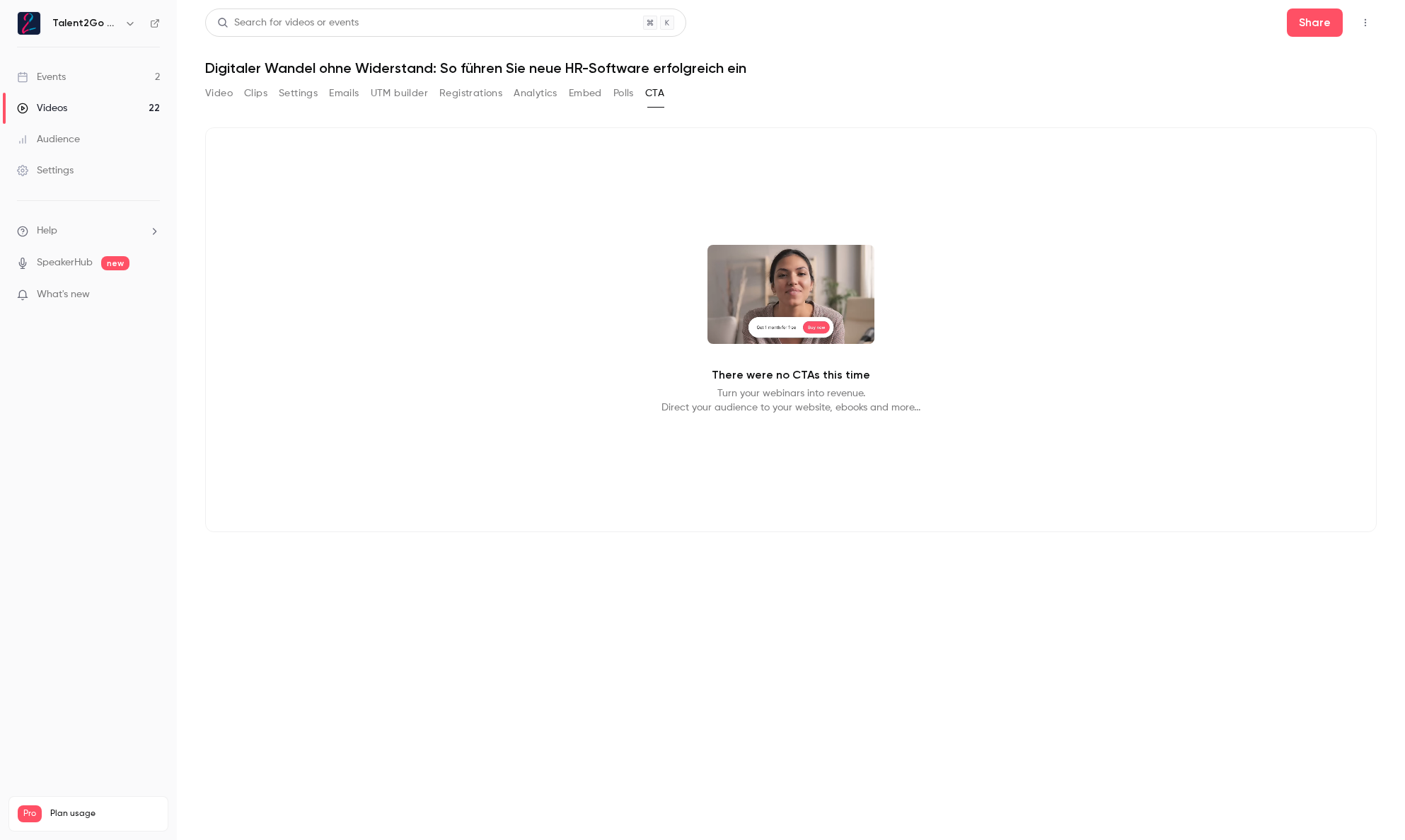
click at [812, 313] on video at bounding box center [791, 294] width 167 height 99
drag, startPoint x: 787, startPoint y: 305, endPoint x: 465, endPoint y: 247, distance: 327.2
click at [783, 304] on video at bounding box center [791, 294] width 167 height 99
click at [296, 96] on button "Settings" at bounding box center [298, 93] width 39 height 23
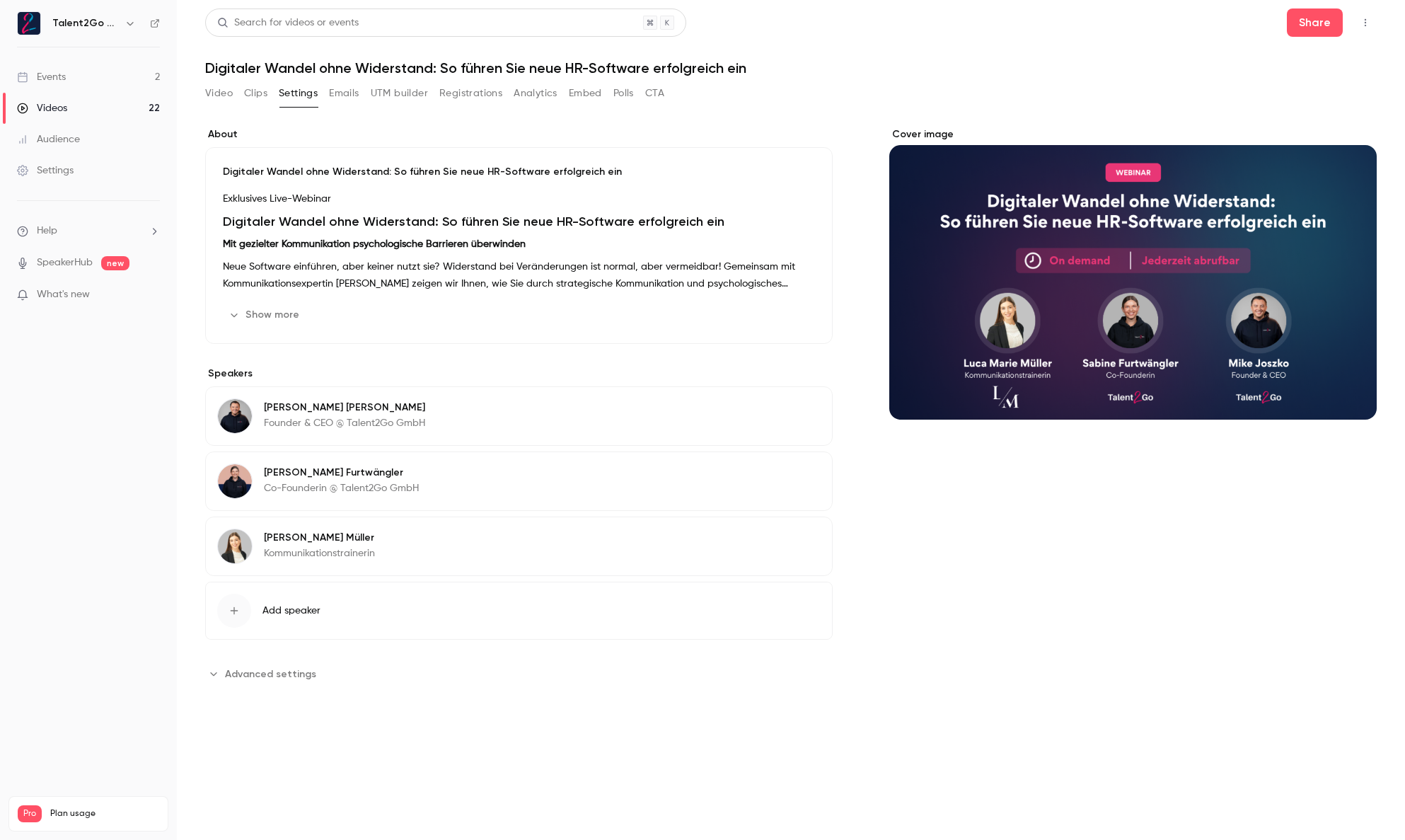
click at [281, 668] on span "Advanced settings" at bounding box center [271, 674] width 91 height 15
click at [216, 90] on button "Video" at bounding box center [218, 93] width 27 height 23
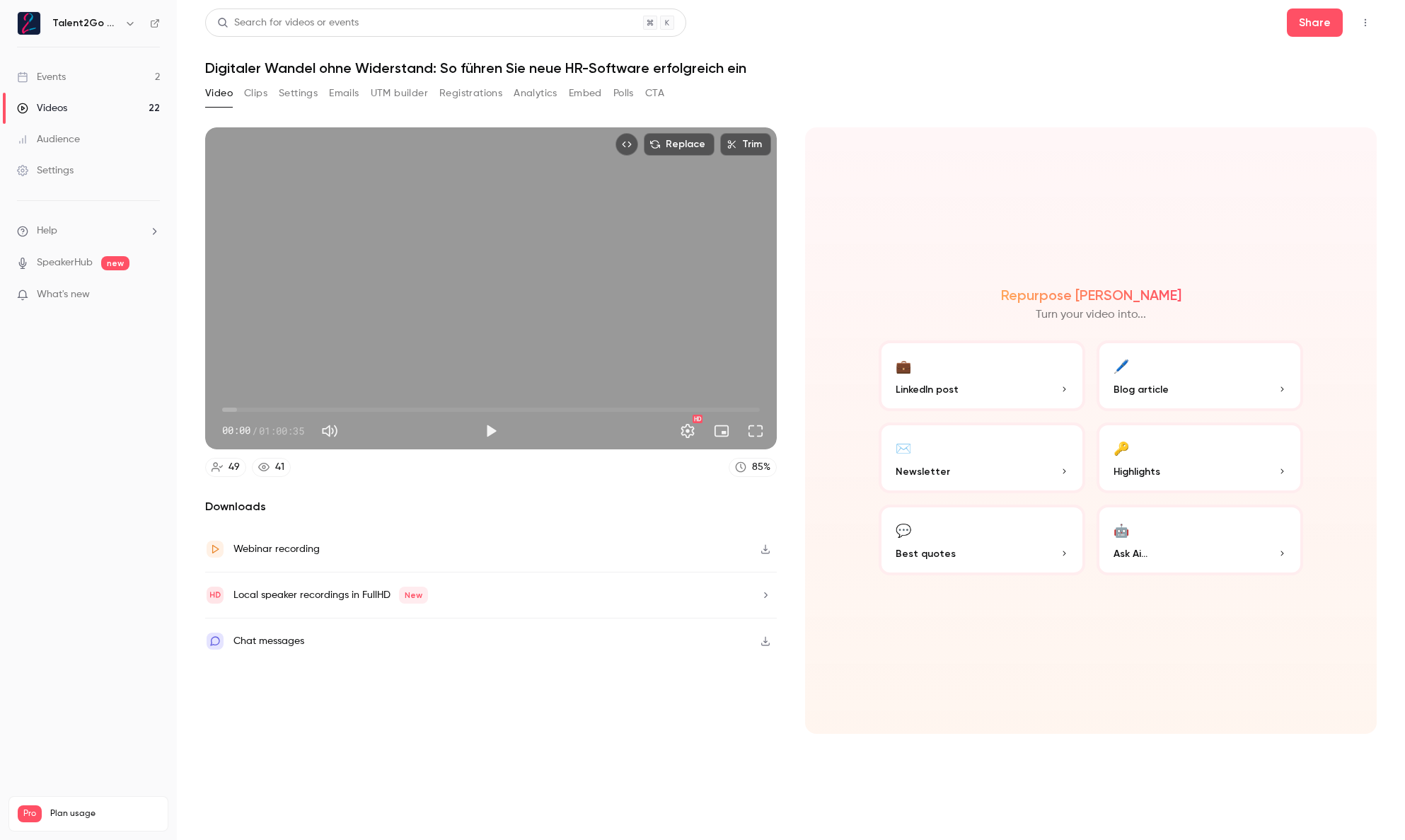
click at [103, 175] on link "Settings" at bounding box center [88, 170] width 177 height 31
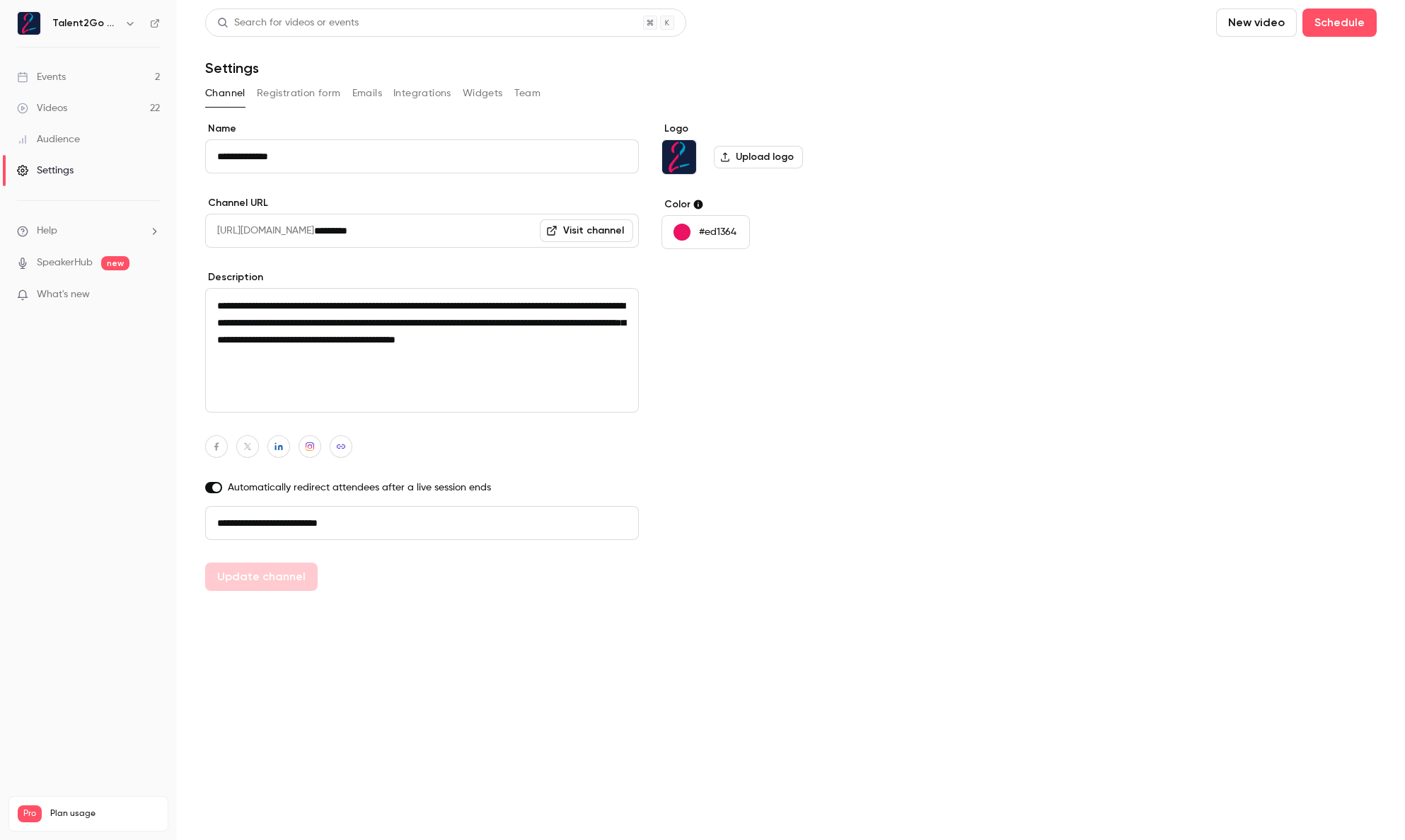
click at [281, 91] on button "Registration form" at bounding box center [299, 93] width 84 height 23
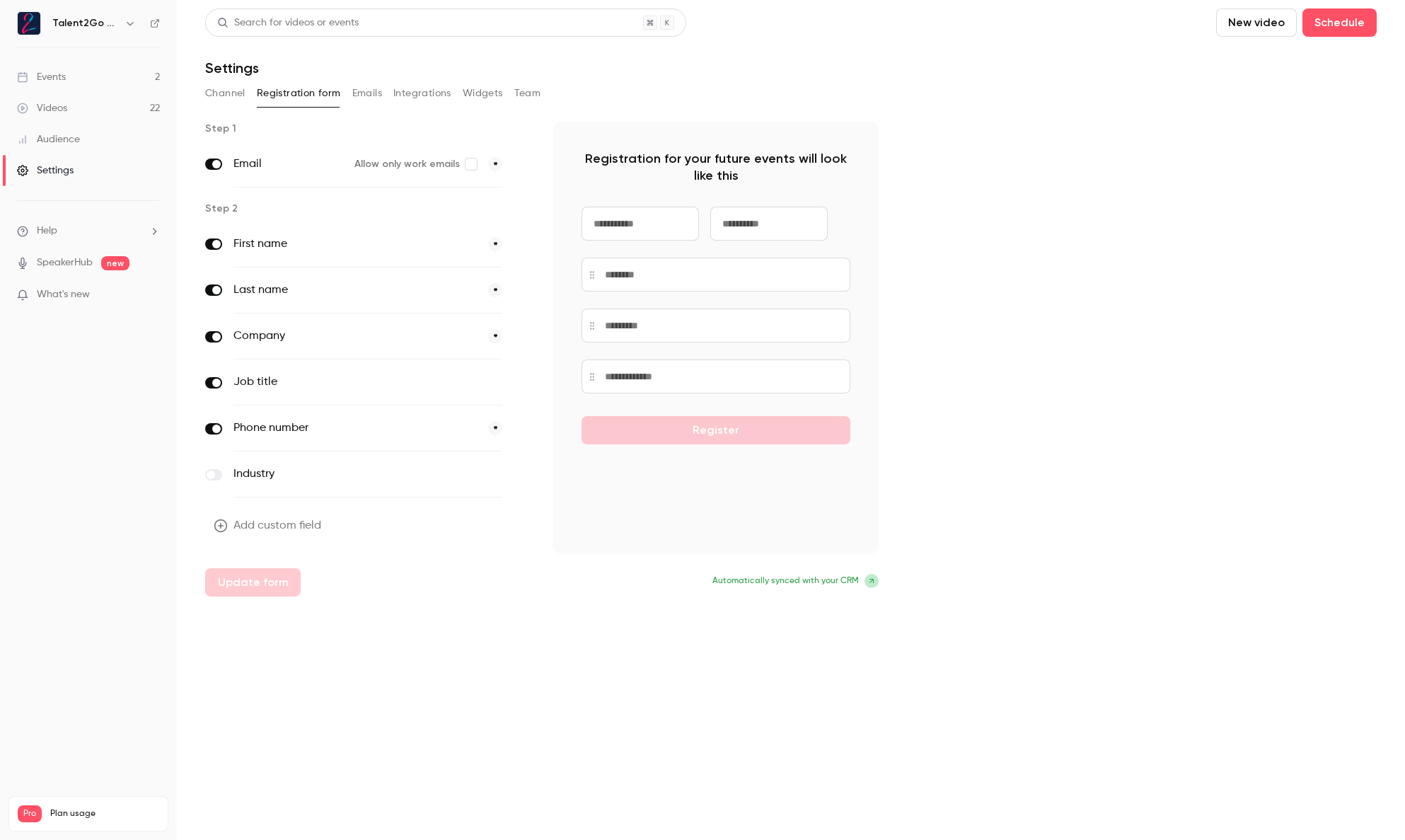
click at [370, 97] on button "Emails" at bounding box center [368, 93] width 30 height 23
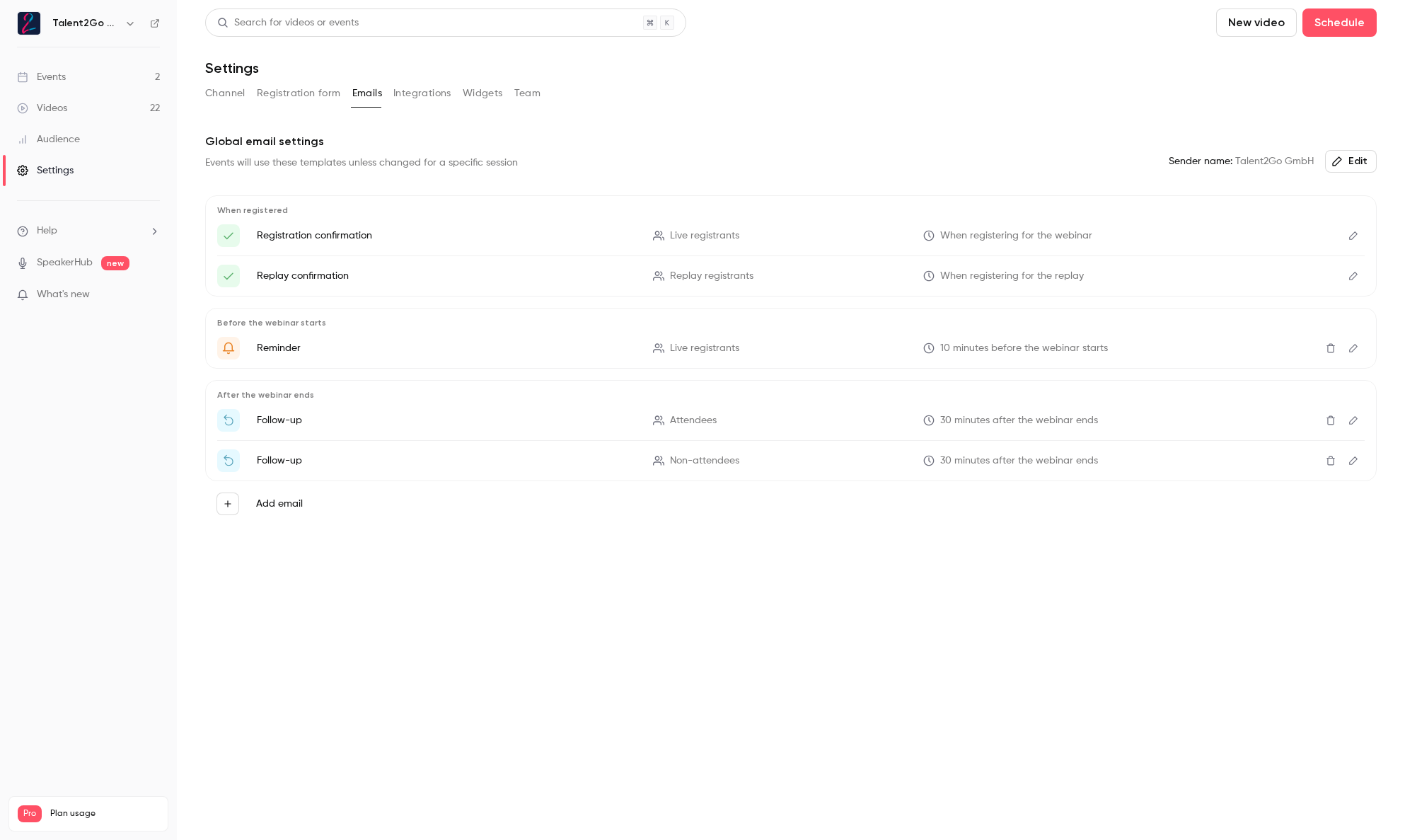
click at [419, 94] on button "Integrations" at bounding box center [422, 93] width 58 height 23
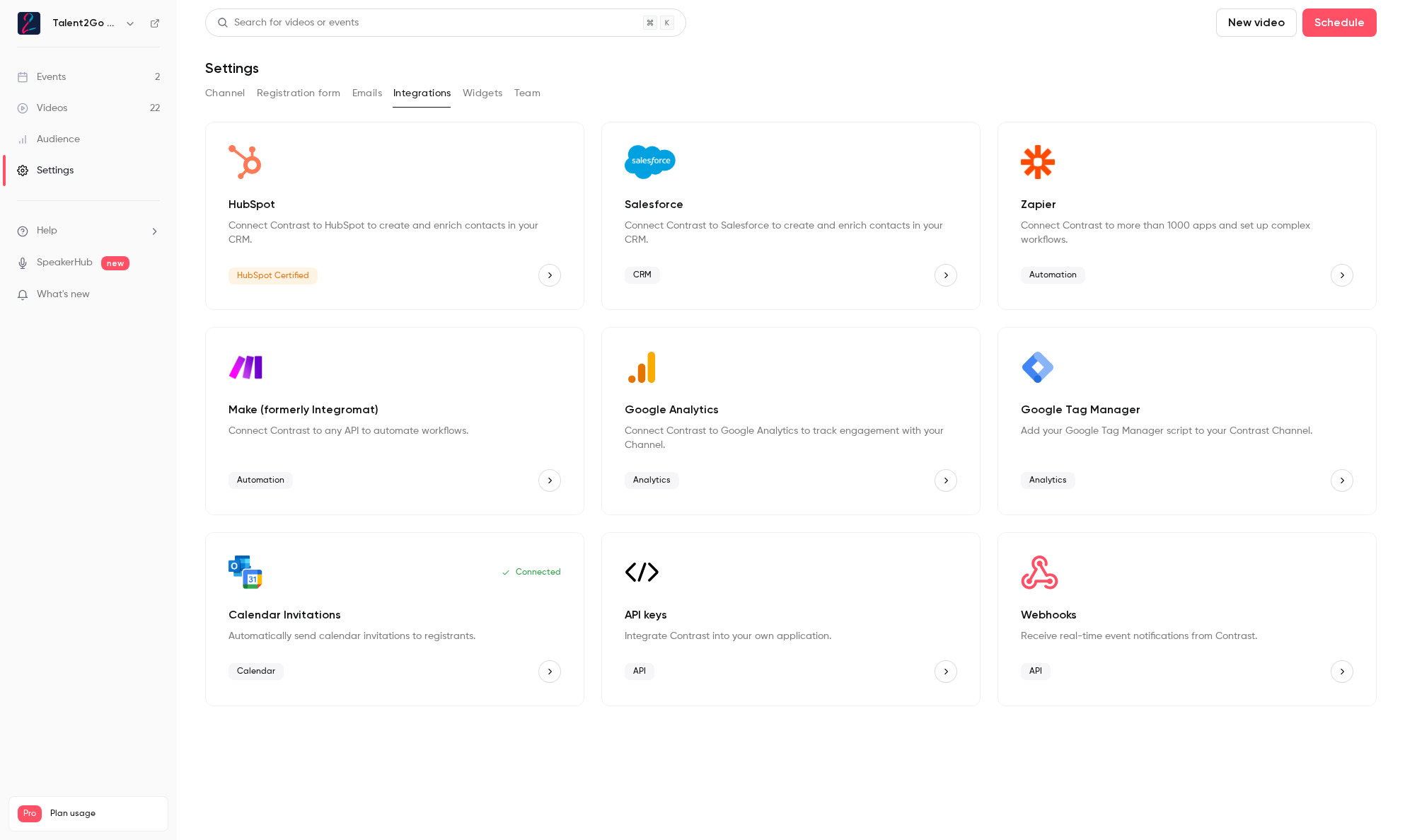
click at [1343, 277] on icon "Zapier" at bounding box center [1342, 274] width 10 height 10
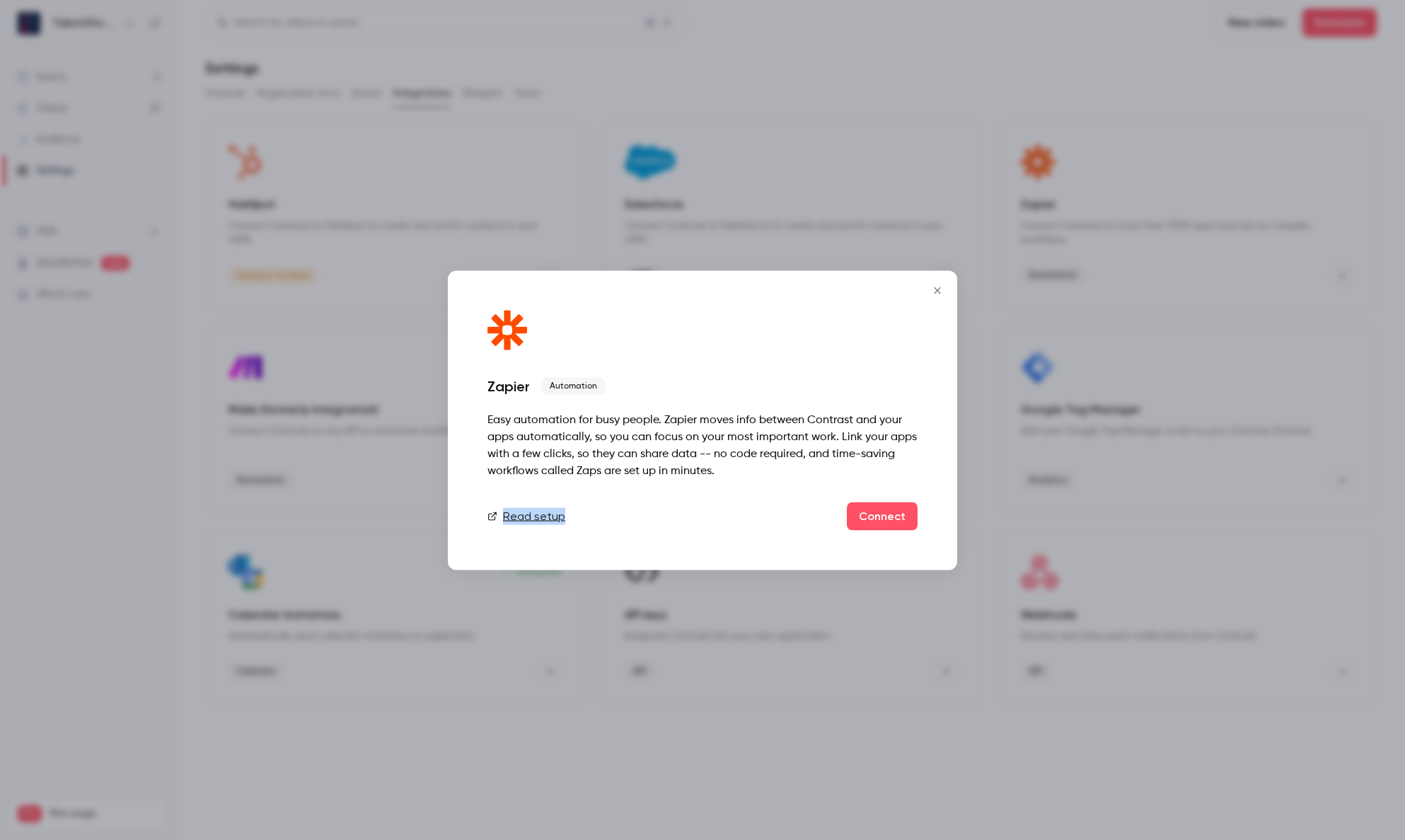
click at [942, 298] on button "Close" at bounding box center [938, 290] width 28 height 28
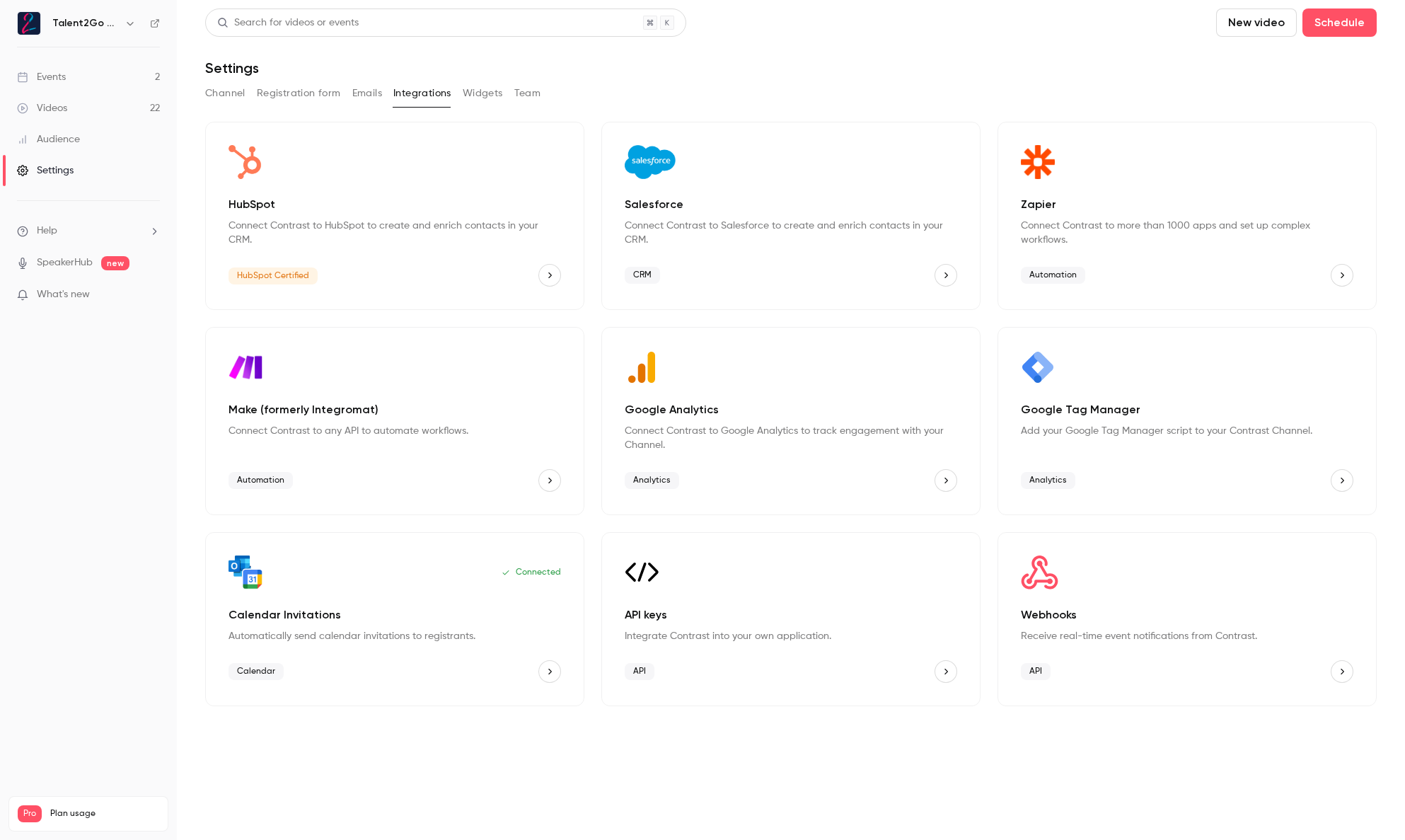
click at [1346, 676] on button "Webhooks" at bounding box center [1343, 671] width 23 height 23
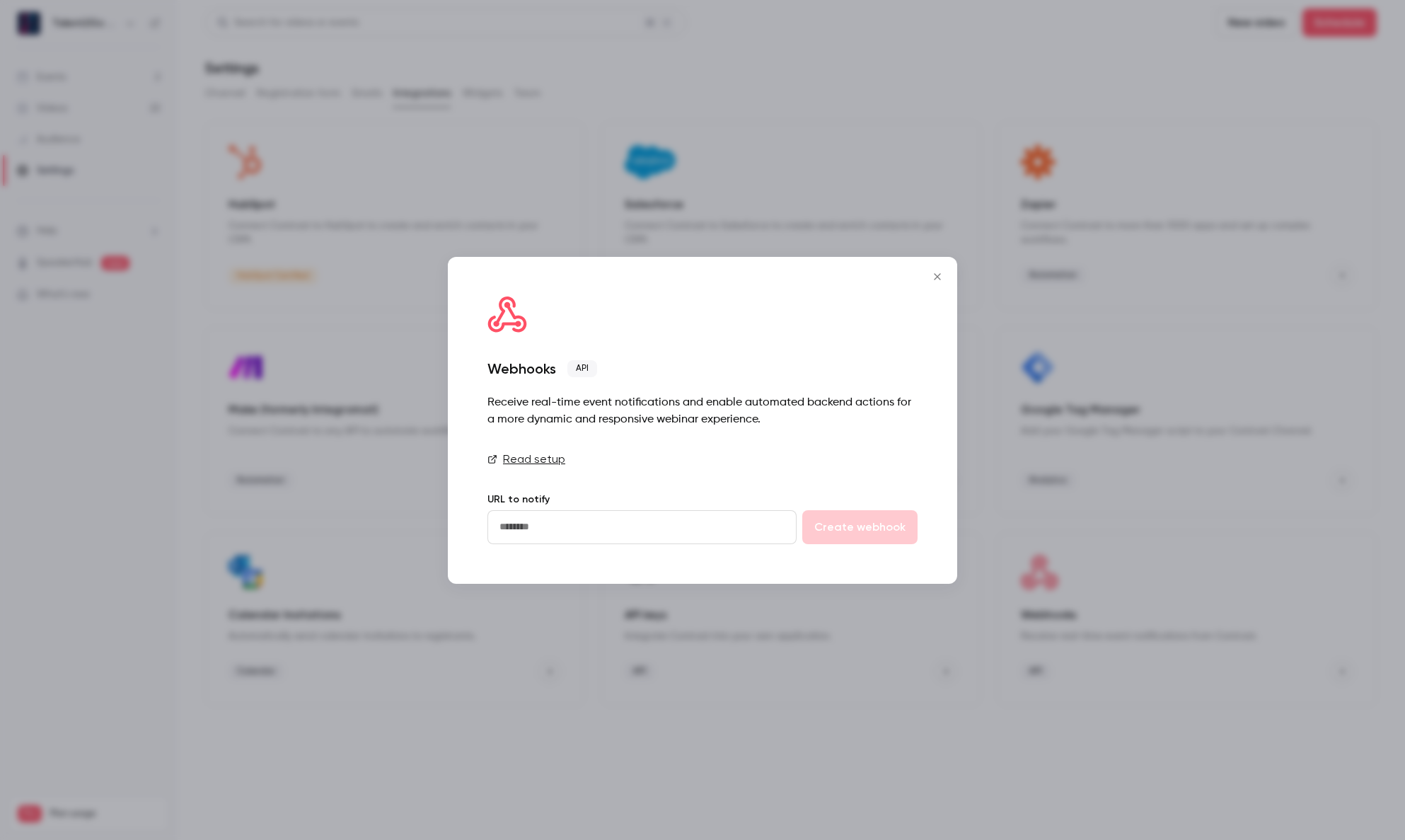
click at [611, 528] on input "url" at bounding box center [641, 527] width 309 height 34
click at [940, 274] on icon "Close" at bounding box center [937, 276] width 17 height 11
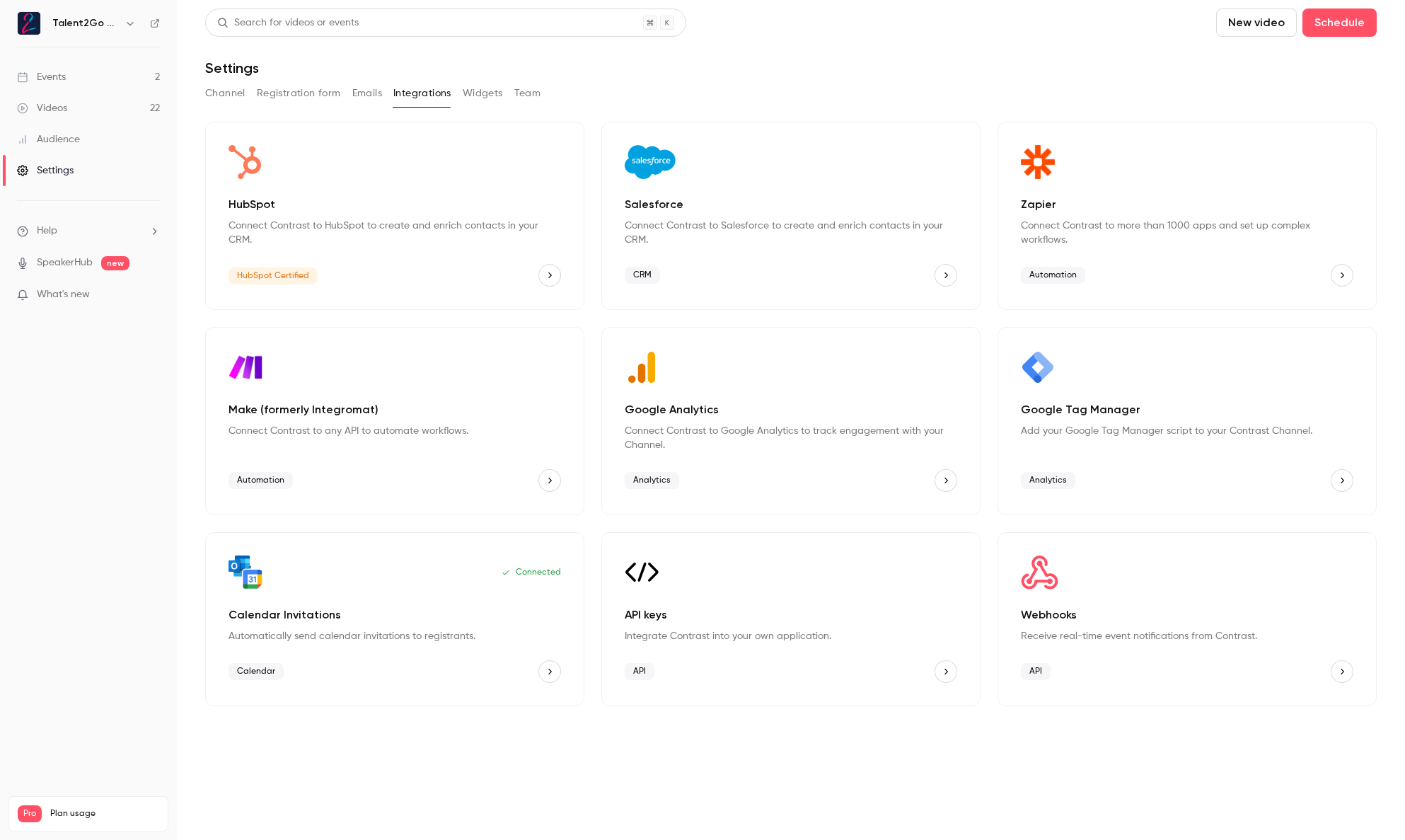
click at [468, 99] on button "Widgets" at bounding box center [483, 93] width 40 height 23
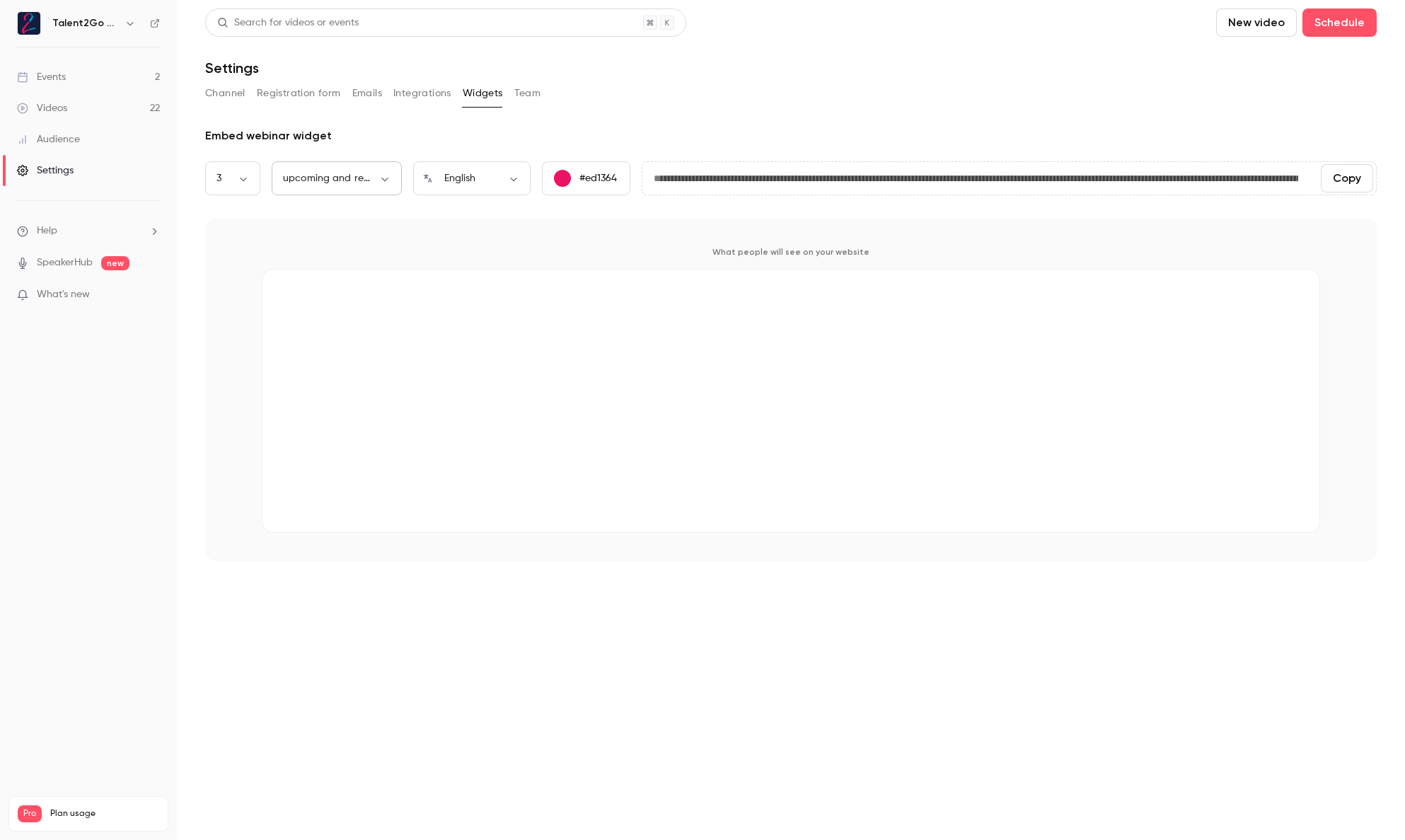
click at [374, 174] on body "**********" at bounding box center [702, 420] width 1405 height 840
click at [369, 262] on li "replays" at bounding box center [337, 262] width 130 height 37
type input "****"
type input "**********"
click at [374, 184] on body "**********" at bounding box center [702, 420] width 1405 height 840
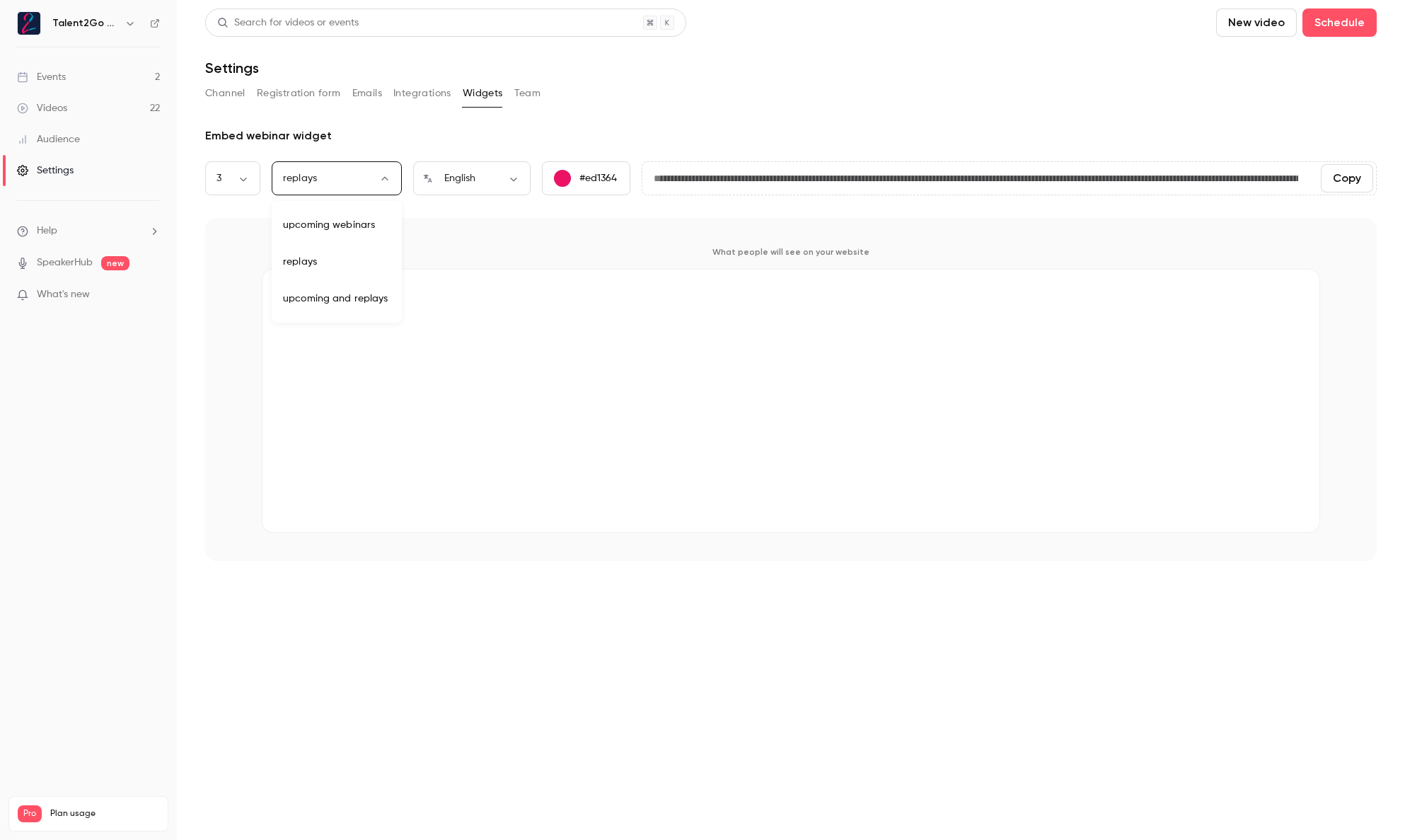
click at [362, 295] on li "upcoming and replays" at bounding box center [337, 299] width 130 height 37
type input "***"
type input "**********"
click at [435, 177] on body "**********" at bounding box center [702, 420] width 1405 height 840
click at [453, 408] on li "Deutsch" at bounding box center [472, 409] width 118 height 37
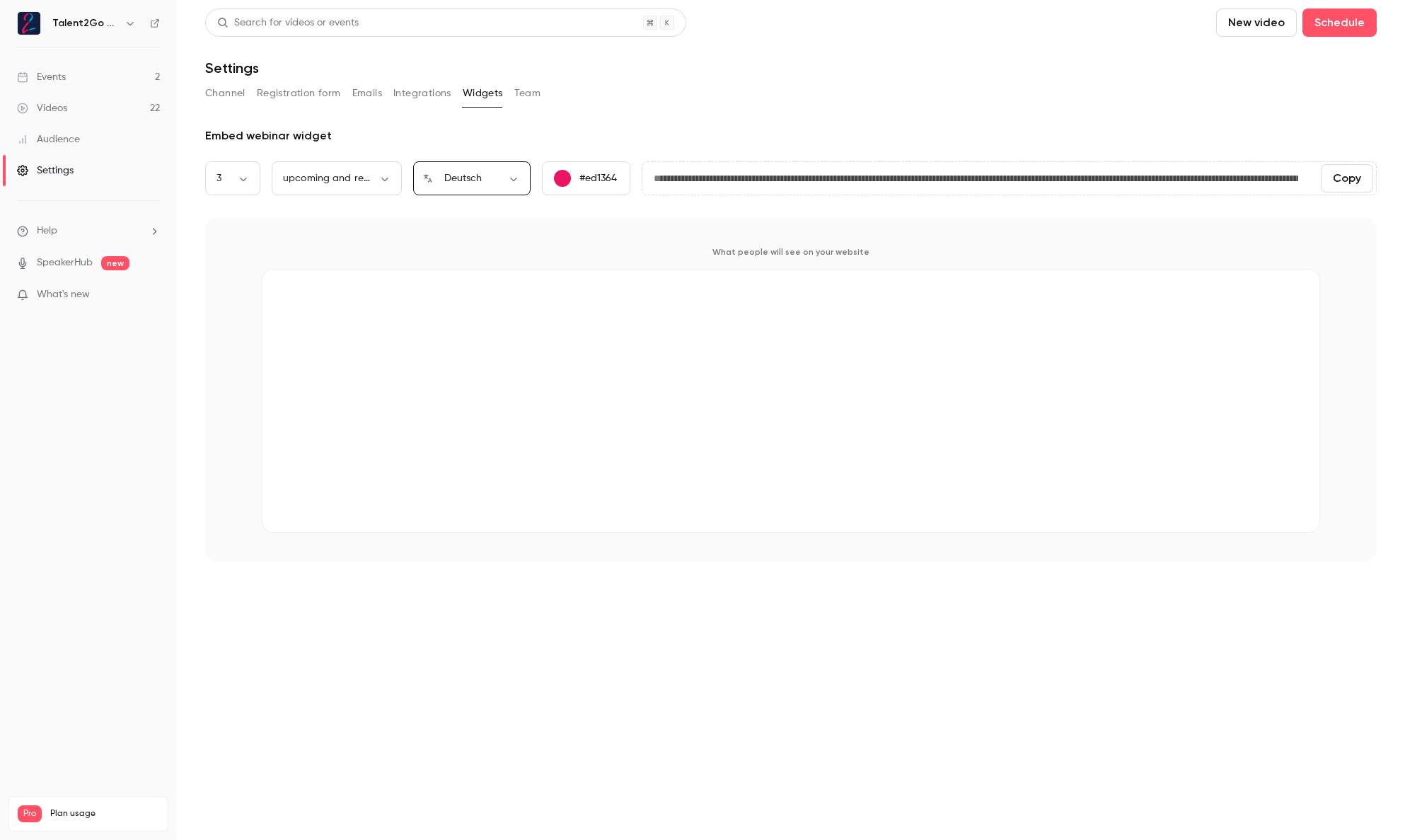
type input "**"
type input "**********"
click at [363, 181] on body "**********" at bounding box center [702, 420] width 1405 height 840
click at [360, 226] on li "upcoming webinars" at bounding box center [337, 225] width 130 height 37
type input "********"
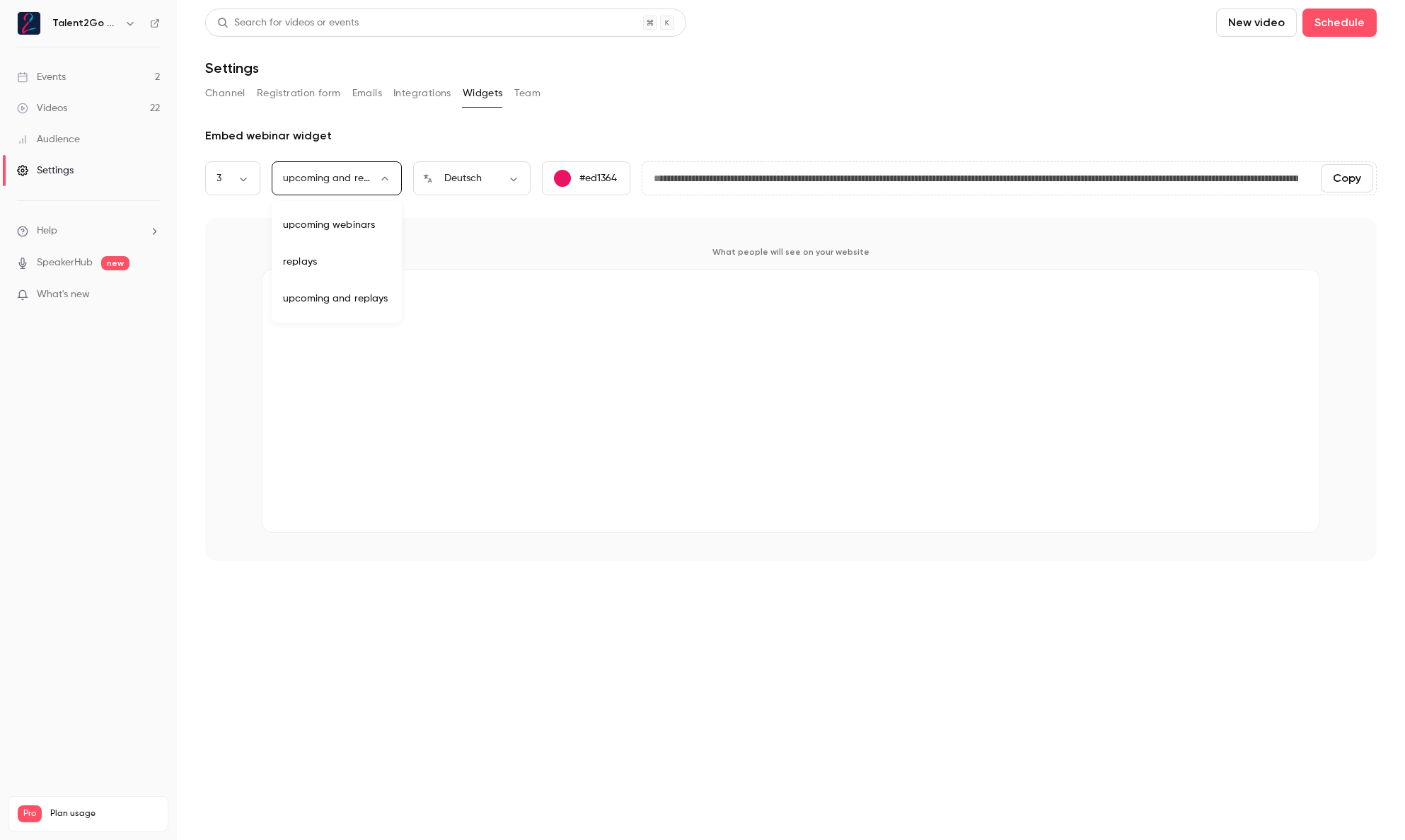
type input "**********"
click at [237, 175] on body "**********" at bounding box center [702, 420] width 1405 height 840
drag, startPoint x: 235, startPoint y: 218, endPoint x: 266, endPoint y: 211, distance: 31.8
click at [235, 218] on li "1" at bounding box center [232, 225] width 55 height 37
type input "*"
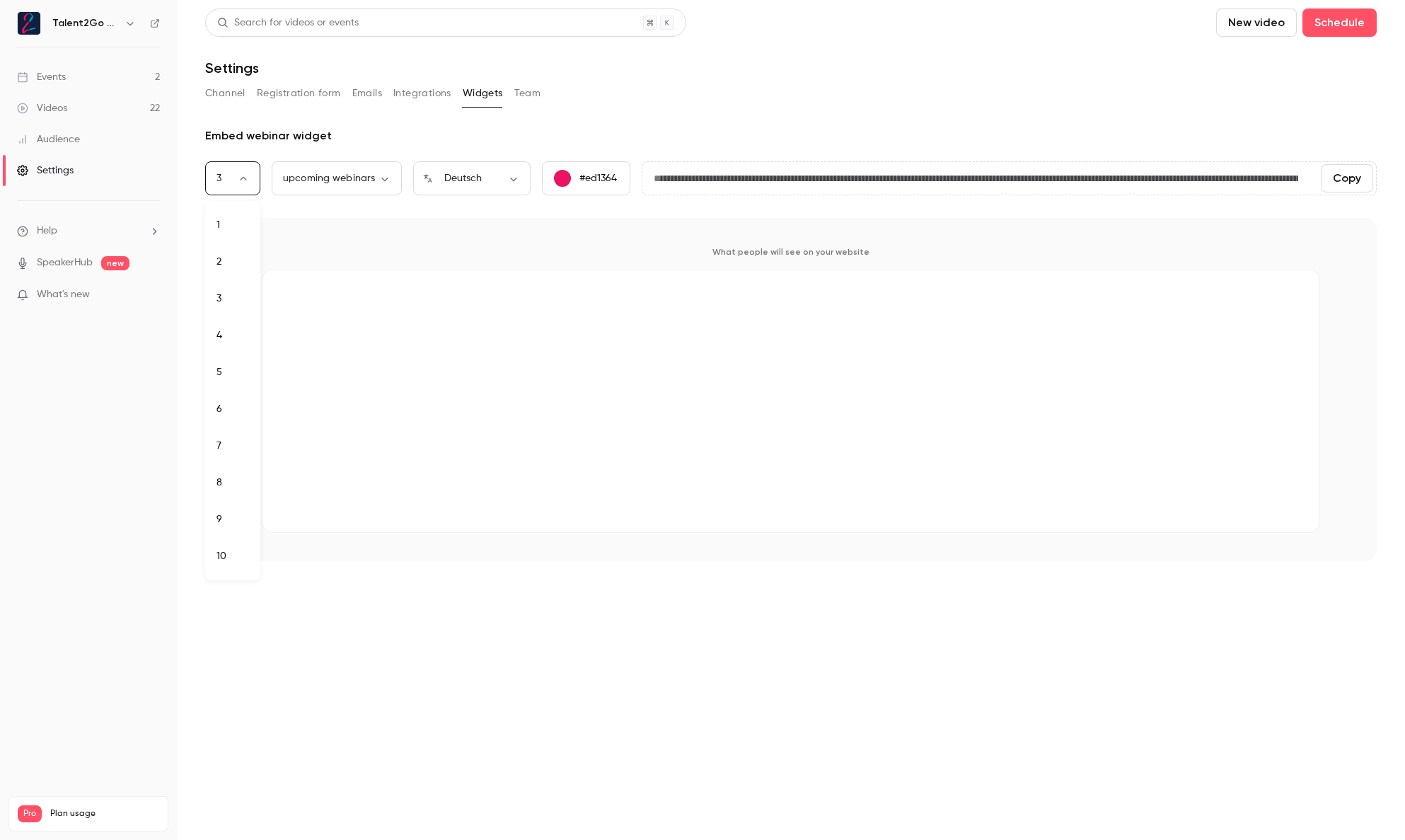
type input "**********"
click at [523, 95] on button "Team" at bounding box center [528, 93] width 27 height 23
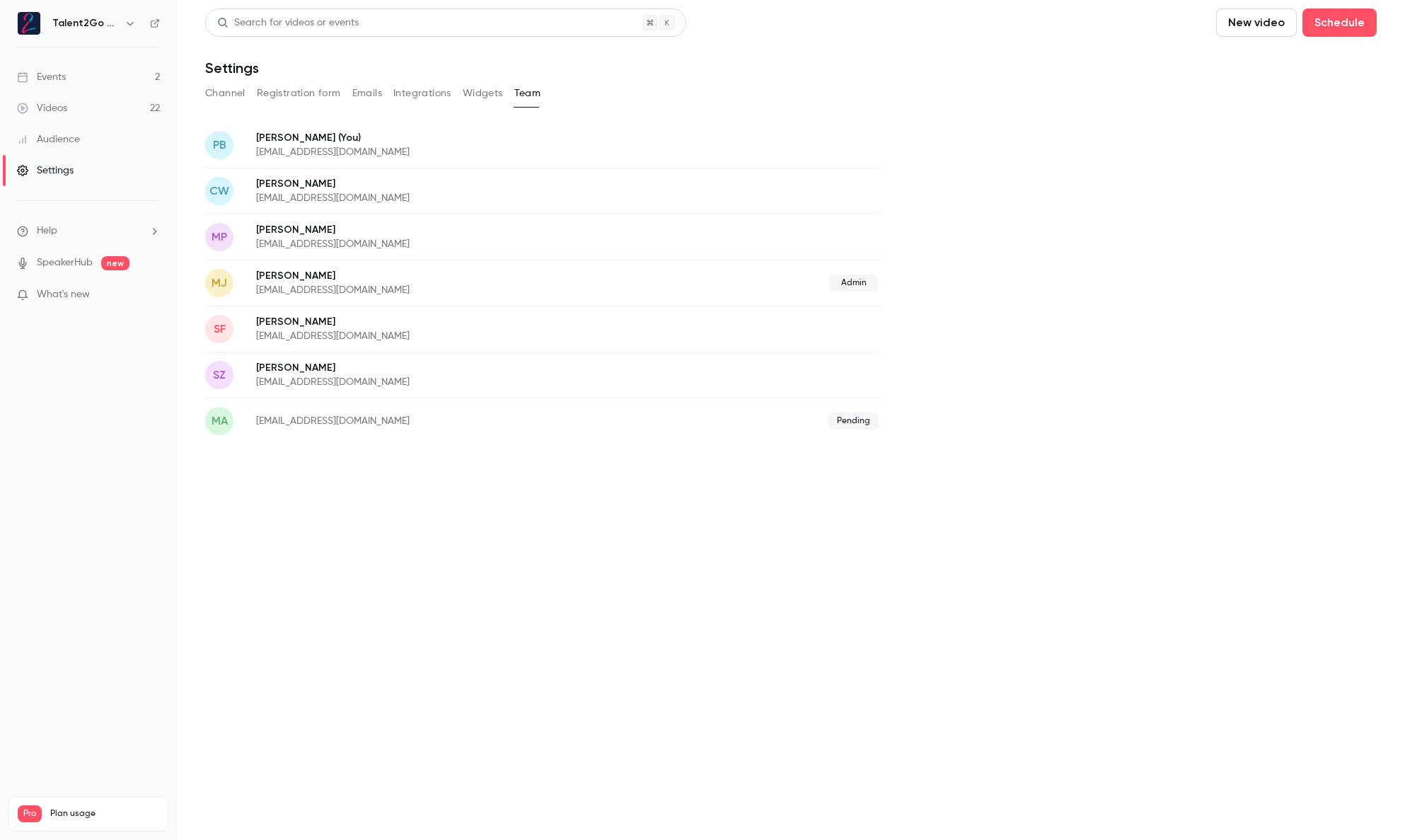
click at [472, 91] on button "Widgets" at bounding box center [483, 93] width 40 height 23
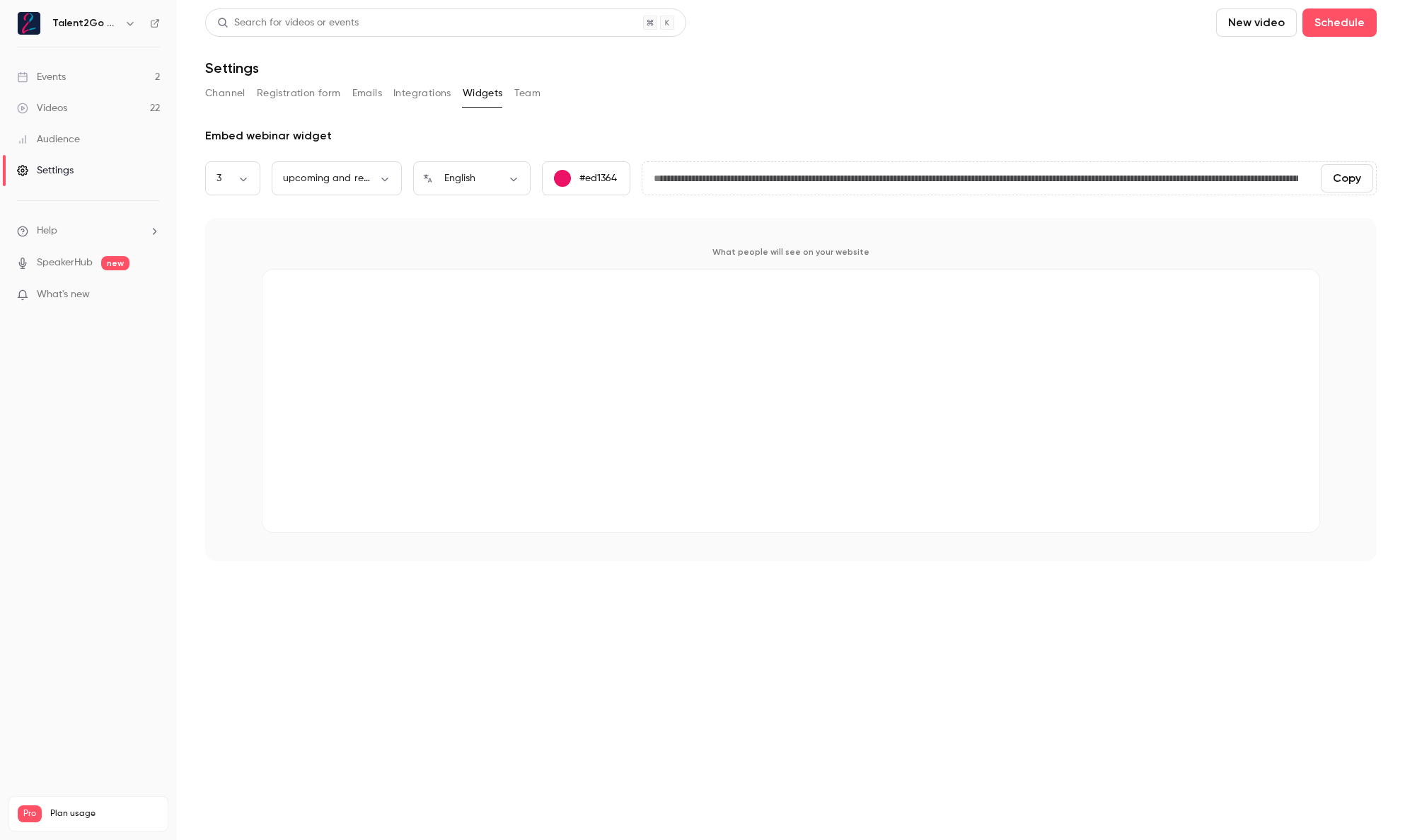
click at [664, 113] on div "**********" at bounding box center [791, 285] width 1172 height 552
click at [94, 81] on link "Events 2" at bounding box center [88, 77] width 177 height 31
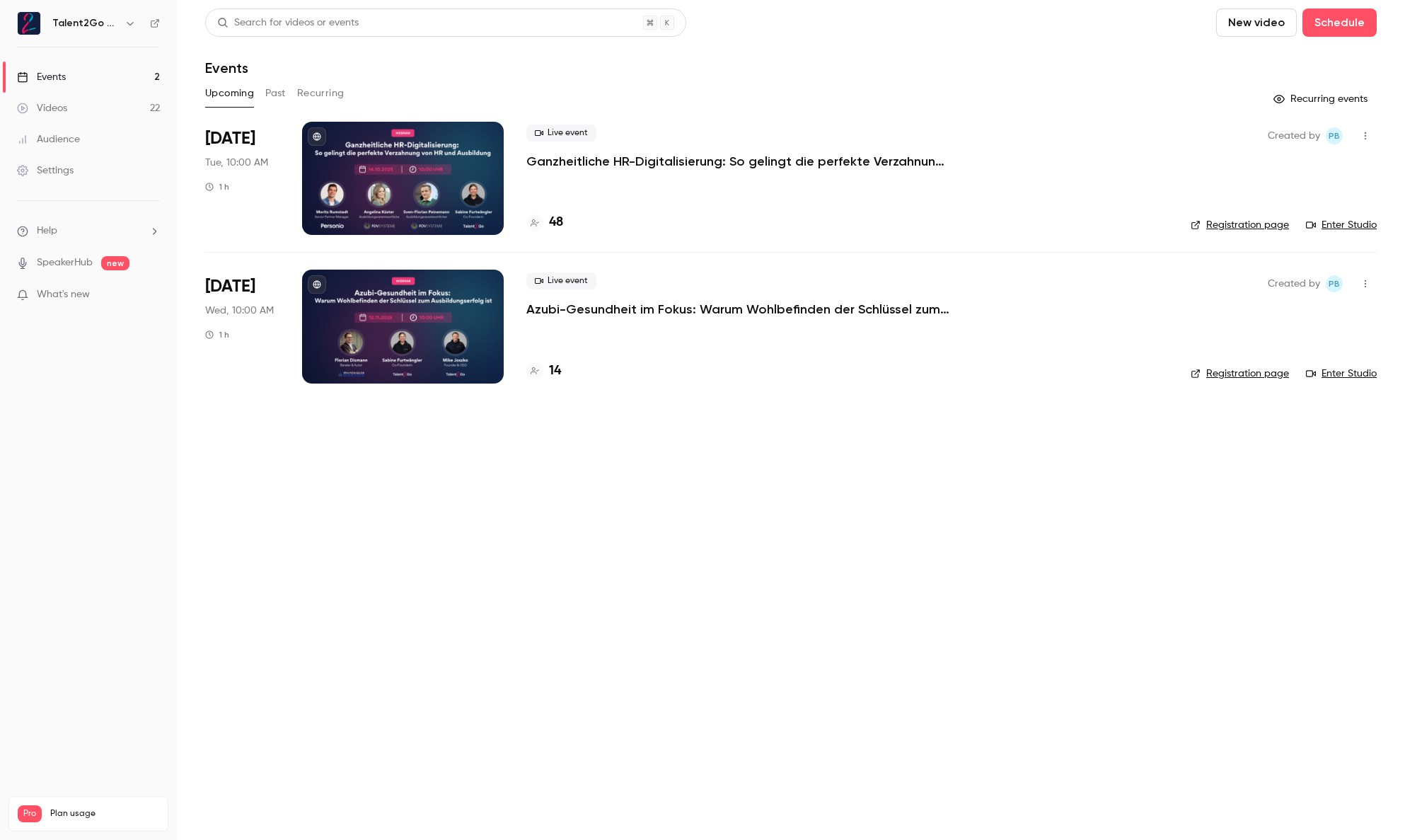
click at [98, 164] on link "Settings" at bounding box center [88, 170] width 177 height 31
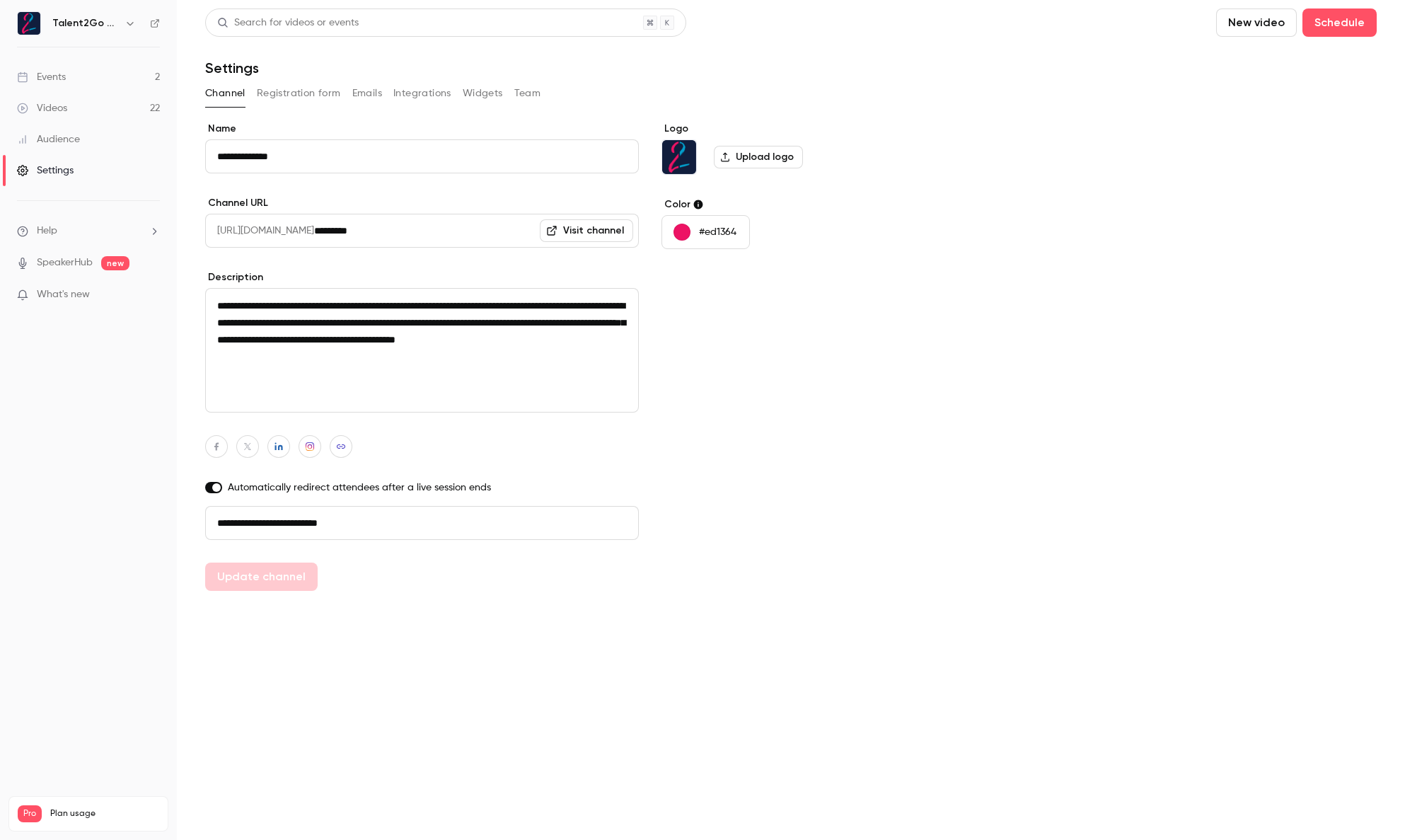
click at [284, 95] on button "Registration form" at bounding box center [299, 93] width 84 height 23
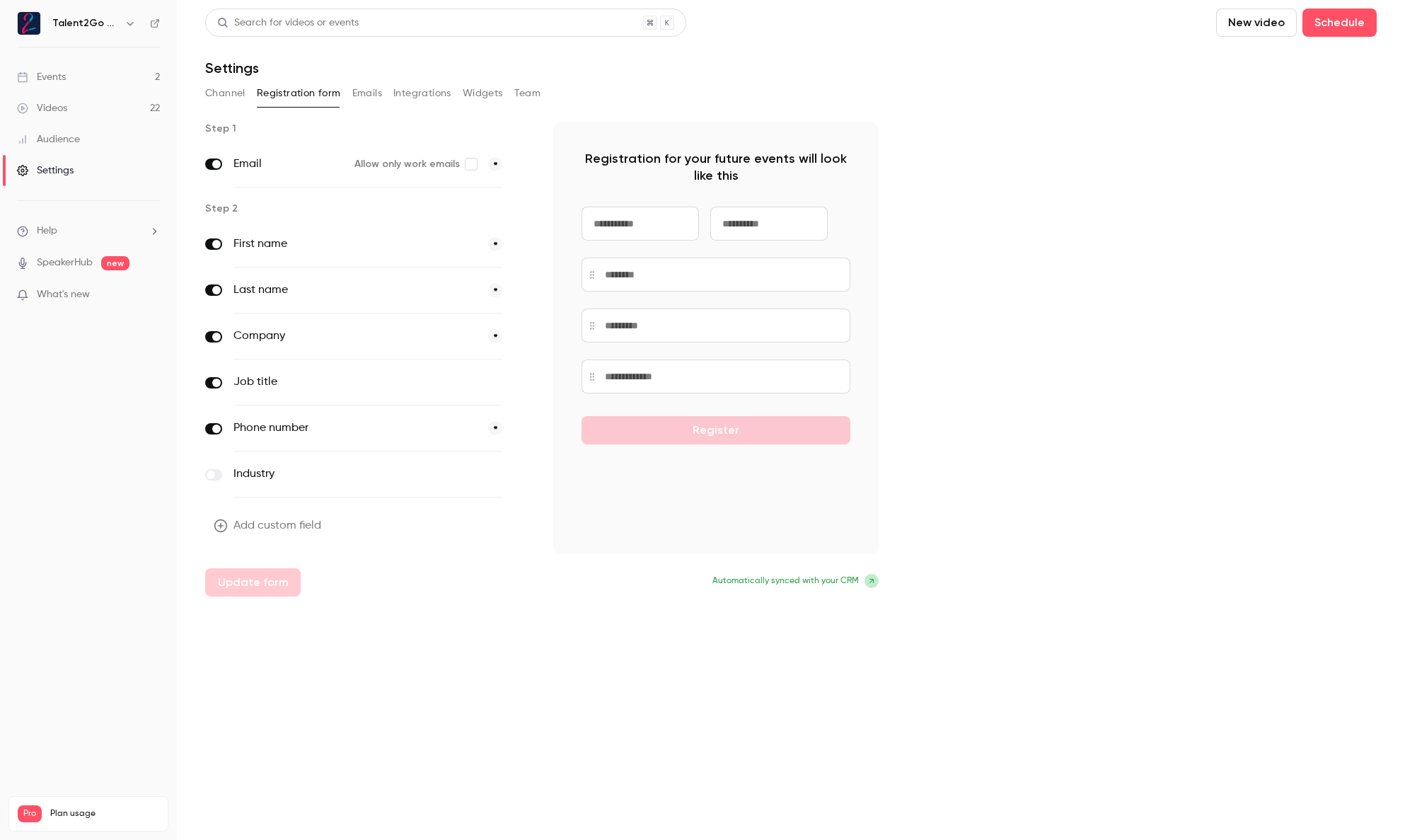
click at [871, 581] on icon at bounding box center [872, 581] width 9 height 9
click at [859, 581] on p "Automatically synced with your CRM" at bounding box center [716, 581] width 326 height 14
click at [869, 581] on icon at bounding box center [872, 581] width 9 height 9
click at [654, 573] on div "Registration for your future events will look like this Register Automatically …" at bounding box center [716, 359] width 326 height 475
click at [107, 80] on link "Events 2" at bounding box center [88, 77] width 177 height 31
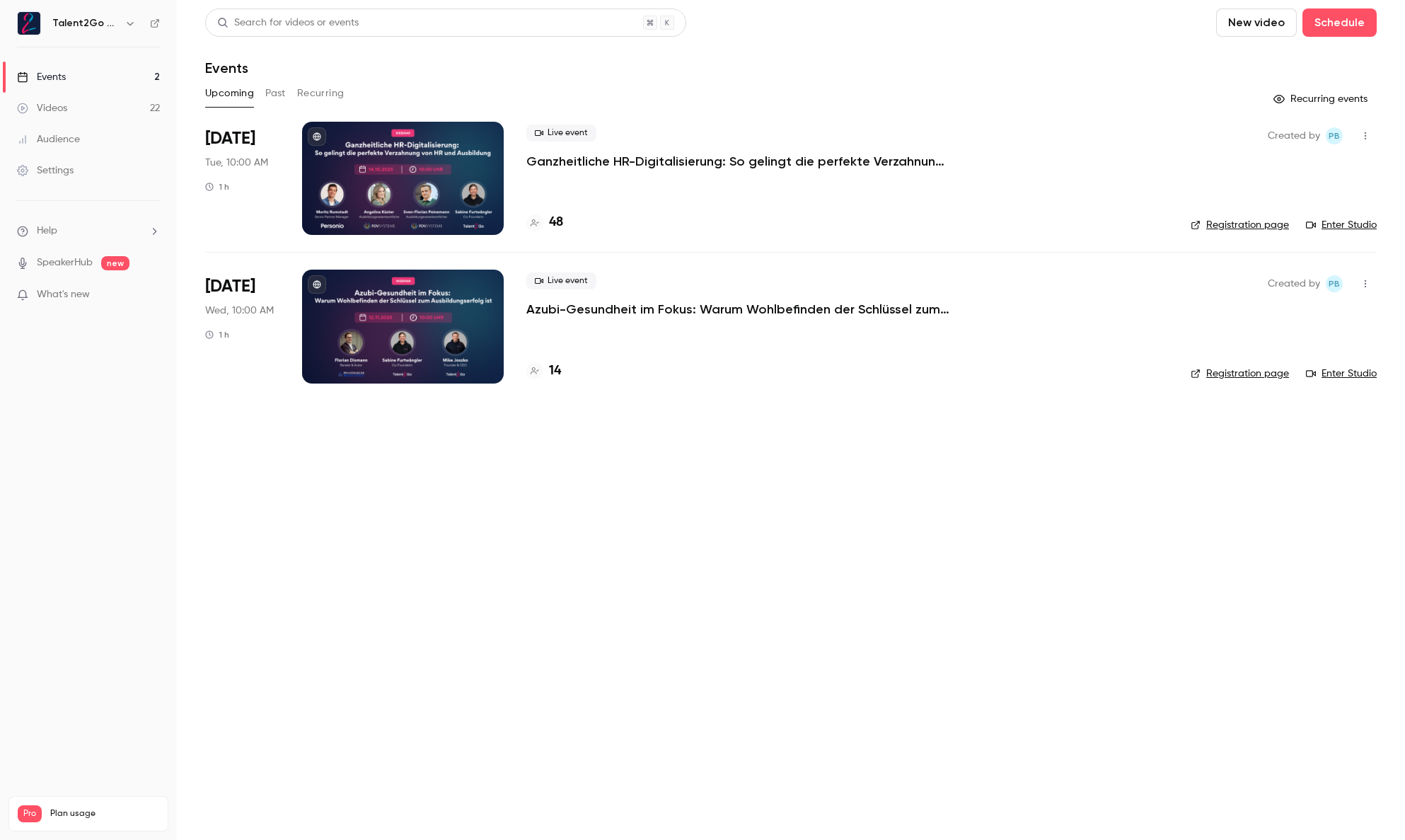
click at [626, 163] on p "Ganzheitliche HR-Digitalisierung: So gelingt die perfekte Verzahnung von HR und…" at bounding box center [738, 161] width 425 height 17
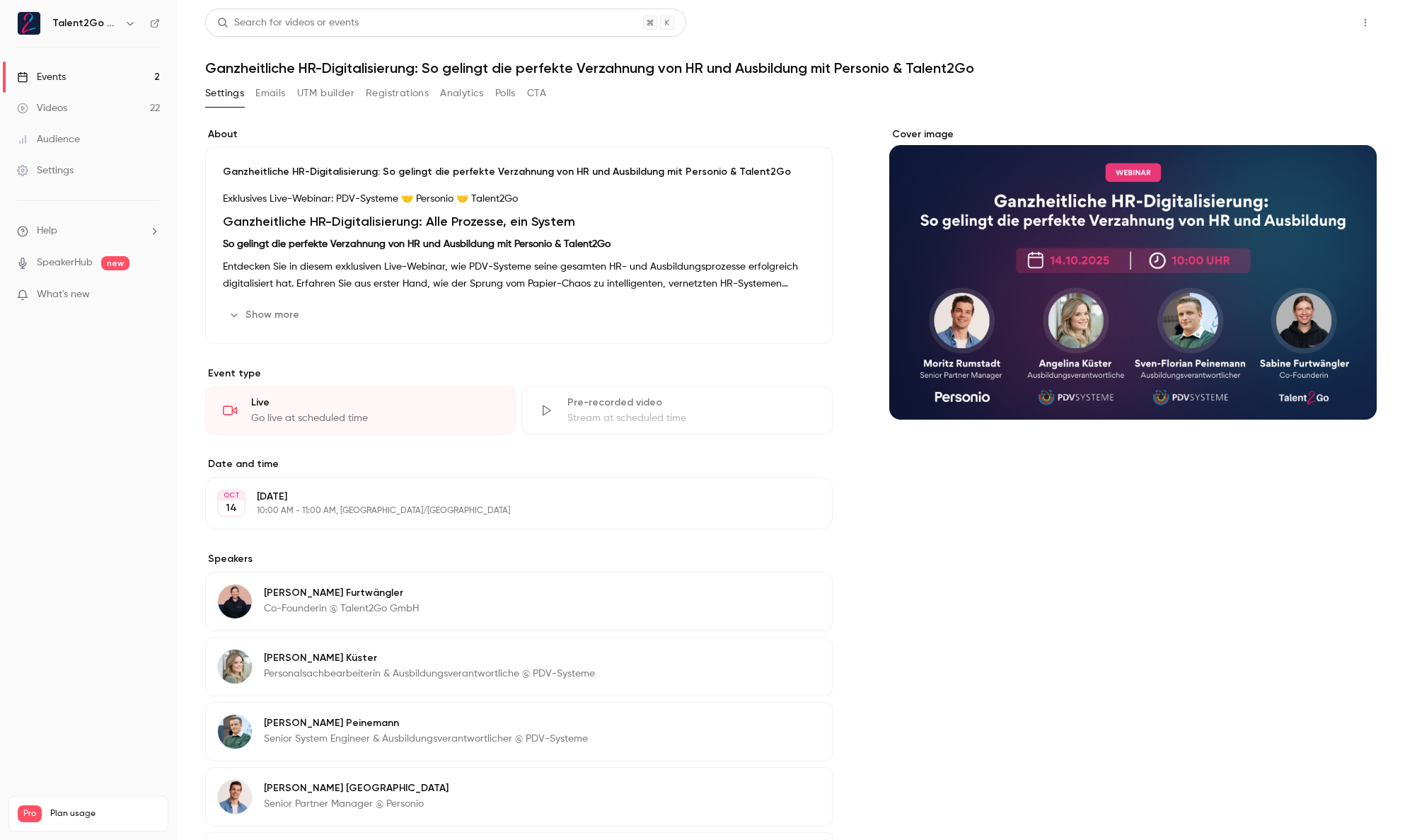
click at [1304, 29] on button "Share" at bounding box center [1315, 23] width 56 height 28
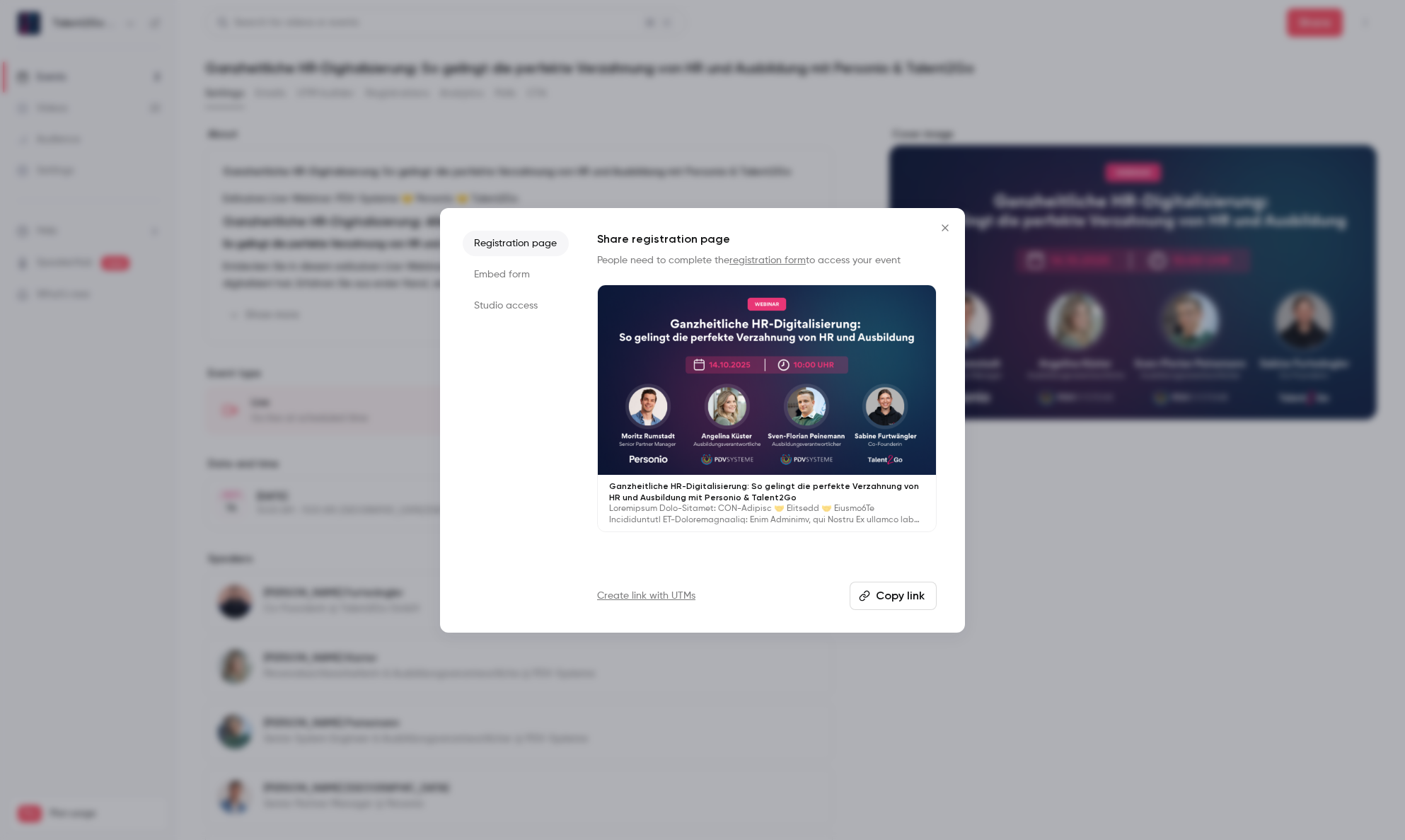
click at [901, 588] on button "Copy link" at bounding box center [893, 595] width 87 height 28
click at [889, 593] on button "Copy link" at bounding box center [893, 595] width 87 height 28
